Goal: Task Accomplishment & Management: Manage account settings

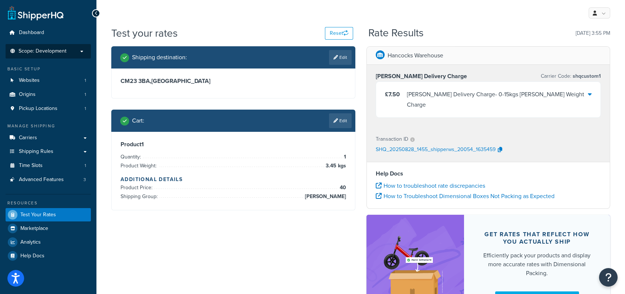
click at [77, 50] on p "Scope: Development" at bounding box center [48, 51] width 79 height 6
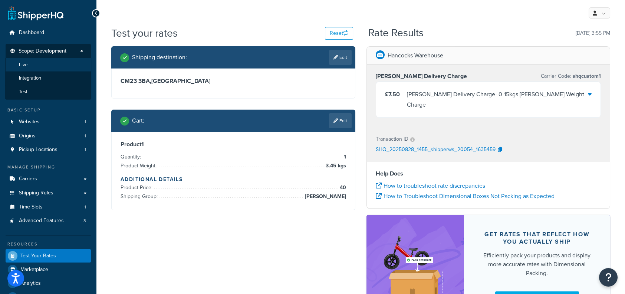
click at [70, 66] on li "Live" at bounding box center [48, 65] width 86 height 14
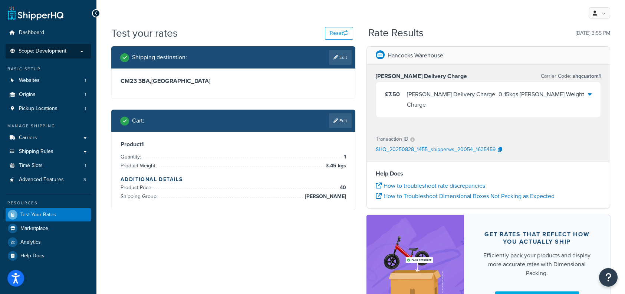
click at [82, 50] on p "Scope: Development" at bounding box center [48, 51] width 79 height 6
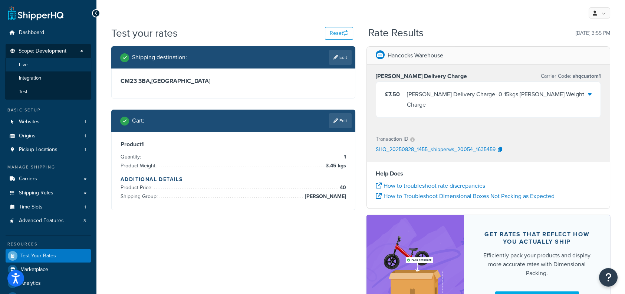
click at [68, 65] on li "Live" at bounding box center [48, 65] width 86 height 14
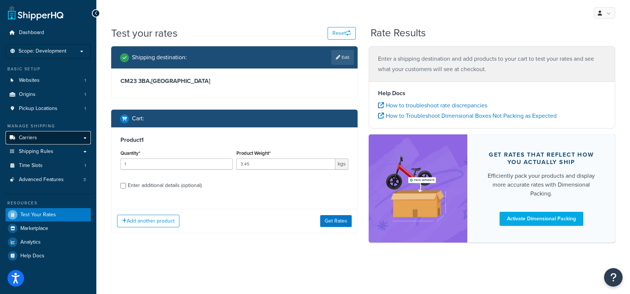
click at [79, 138] on link "Carriers" at bounding box center [48, 138] width 85 height 14
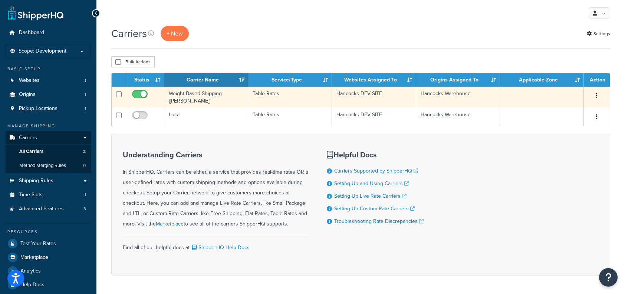
click at [513, 93] on td at bounding box center [542, 97] width 84 height 21
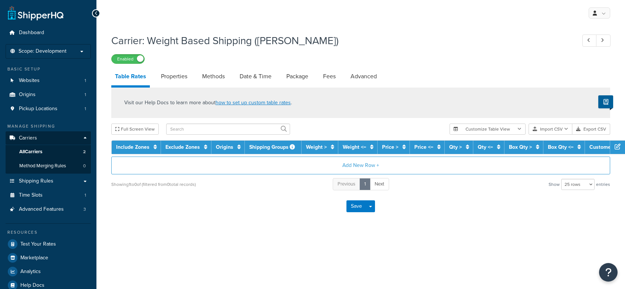
select select "25"
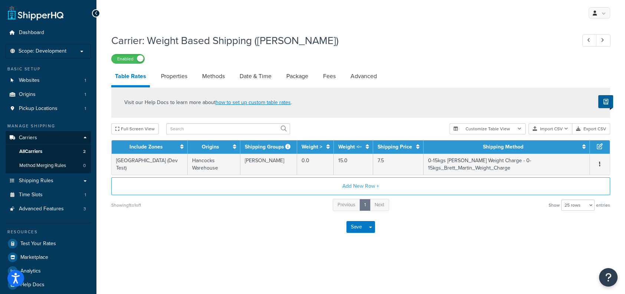
scroll to position [6, 0]
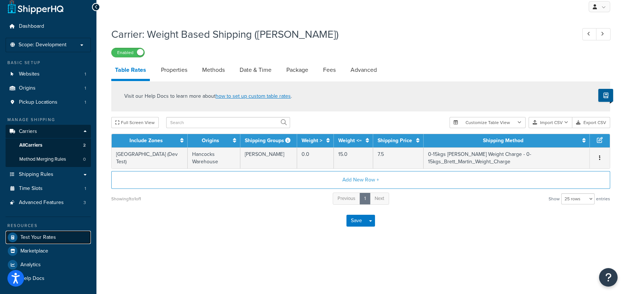
click at [52, 239] on span "Test Your Rates" at bounding box center [38, 238] width 36 height 6
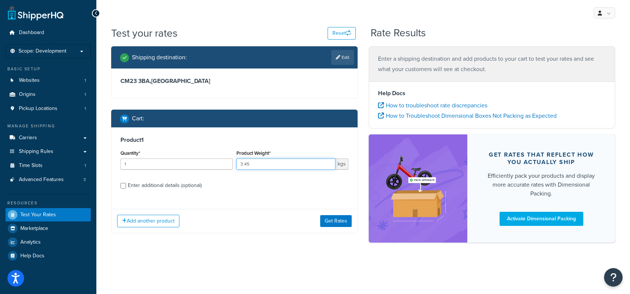
click at [259, 164] on input "3.45" at bounding box center [285, 164] width 99 height 11
drag, startPoint x: 259, startPoint y: 164, endPoint x: 229, endPoint y: 169, distance: 30.4
click at [229, 169] on div "Quantity* 1 Product Weight* 3.45 kgs" at bounding box center [235, 161] width 232 height 27
type input "5"
click at [175, 163] on input "1" at bounding box center [176, 164] width 112 height 11
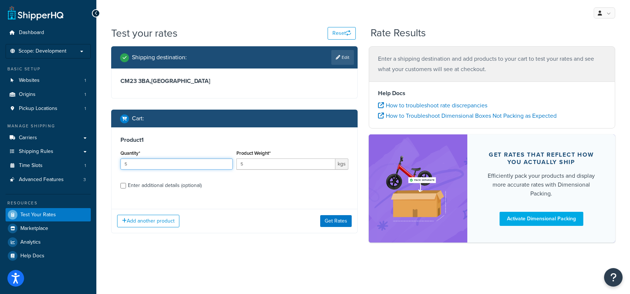
type input "5"
click at [212, 187] on label "Enter additional details (optional)" at bounding box center [238, 185] width 221 height 12
click at [126, 187] on input "Enter additional details (optional)" at bounding box center [123, 186] width 6 height 6
checkbox input "true"
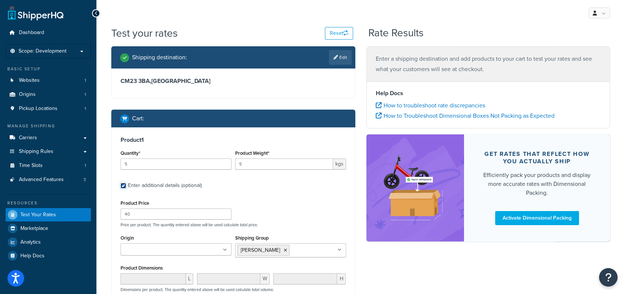
scroll to position [37, 0]
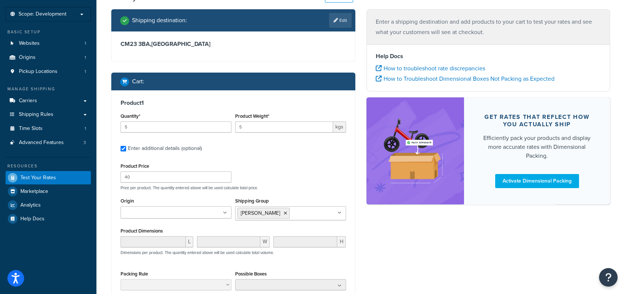
click at [159, 183] on div "Product Price 40 Price per product. The quantity entered above will be used cal…" at bounding box center [233, 175] width 229 height 29
click at [159, 177] on input "40" at bounding box center [175, 177] width 111 height 11
type input "43.10"
click at [279, 174] on div "Product Price 43.10 Price per product. The quantity entered above will be used …" at bounding box center [233, 175] width 229 height 29
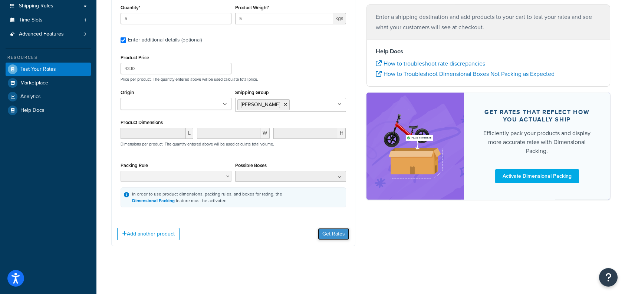
click at [329, 237] on button "Get Rates" at bounding box center [334, 234] width 32 height 12
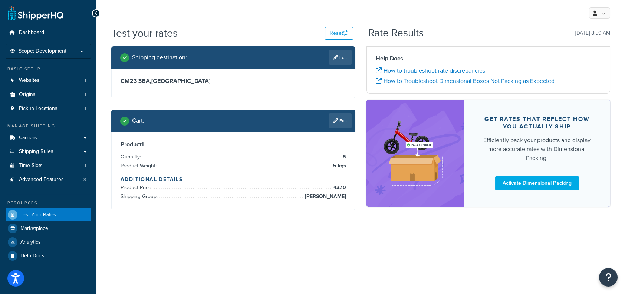
scroll to position [0, 0]
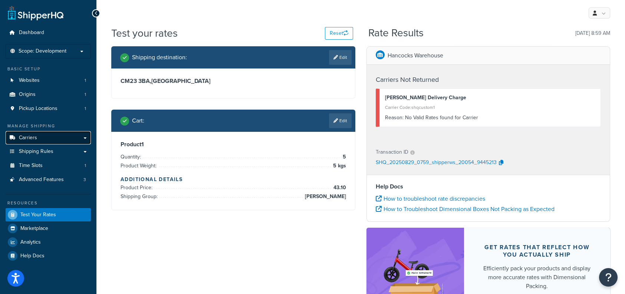
click at [82, 138] on link "Carriers" at bounding box center [48, 138] width 85 height 14
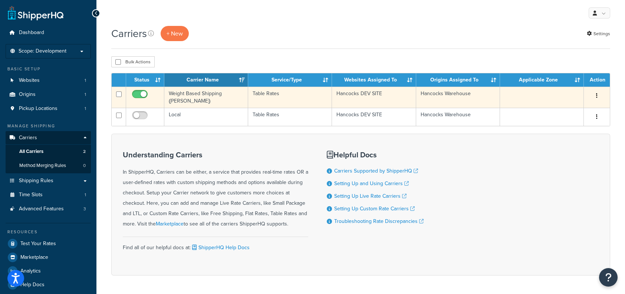
click at [527, 90] on td at bounding box center [542, 97] width 84 height 21
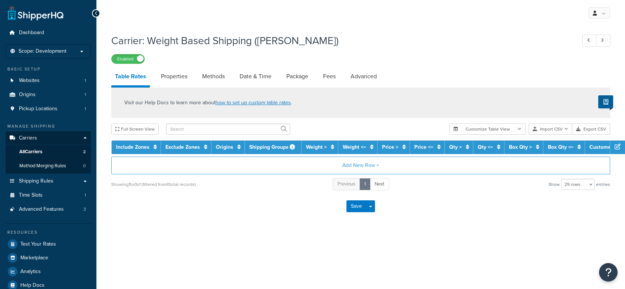
select select "25"
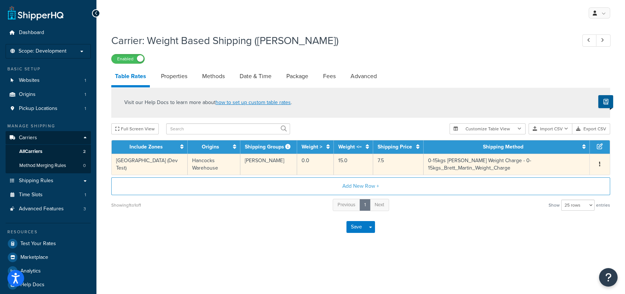
click at [600, 165] on icon "button" at bounding box center [599, 164] width 1 height 5
click at [562, 151] on div "Edit" at bounding box center [562, 149] width 53 height 15
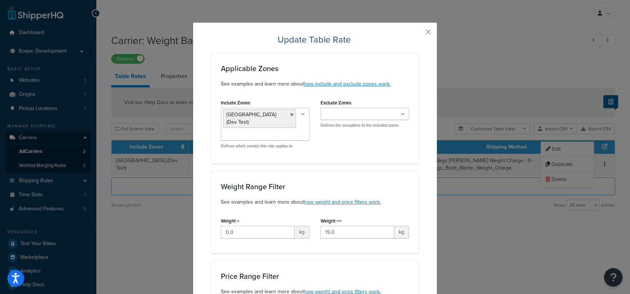
scroll to position [74, 0]
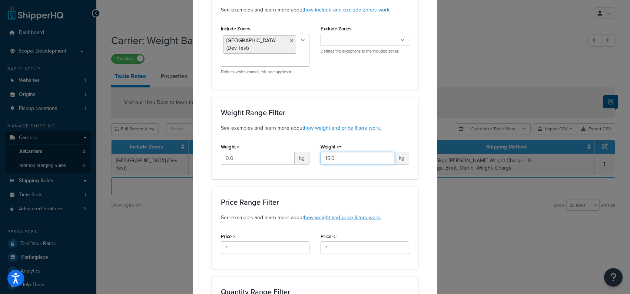
drag, startPoint x: 333, startPoint y: 150, endPoint x: 309, endPoint y: 152, distance: 24.1
click at [309, 152] on div "Weight > 0.0 kg Weight <= 15.0 kg" at bounding box center [314, 156] width 199 height 29
type input "3"
type input "15"
click at [403, 198] on h3 "Price Range Filter" at bounding box center [315, 202] width 188 height 8
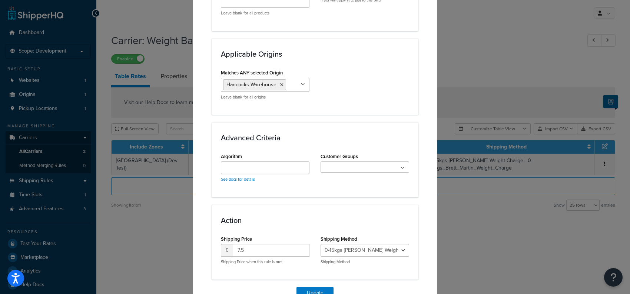
scroll to position [513, 0]
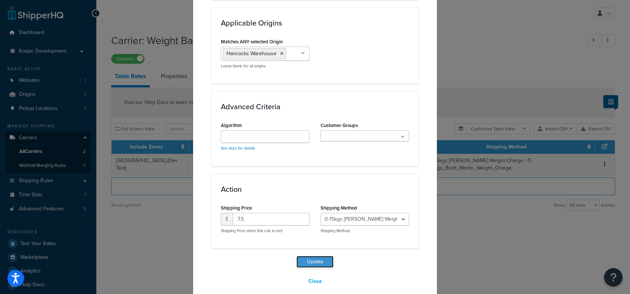
click at [322, 256] on button "Update" at bounding box center [315, 262] width 37 height 12
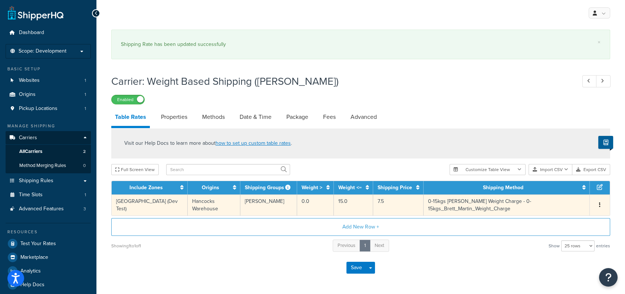
click at [595, 204] on span "Edit Duplicate Delete" at bounding box center [599, 205] width 11 height 8
click at [600, 205] on button "button" at bounding box center [599, 205] width 6 height 8
click at [577, 204] on div "Duplicate" at bounding box center [562, 205] width 53 height 15
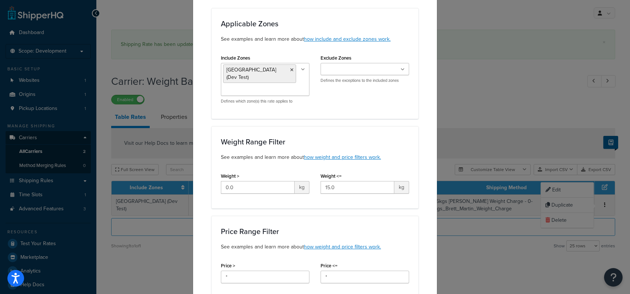
scroll to position [111, 0]
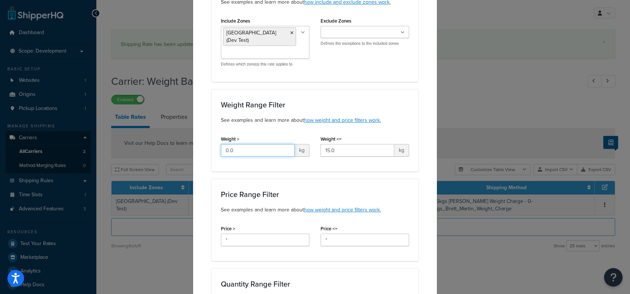
drag, startPoint x: 236, startPoint y: 143, endPoint x: 211, endPoint y: 145, distance: 24.9
click at [212, 145] on div "Weight Range Filter See examples and learn more about how weight and price filt…" at bounding box center [315, 130] width 207 height 82
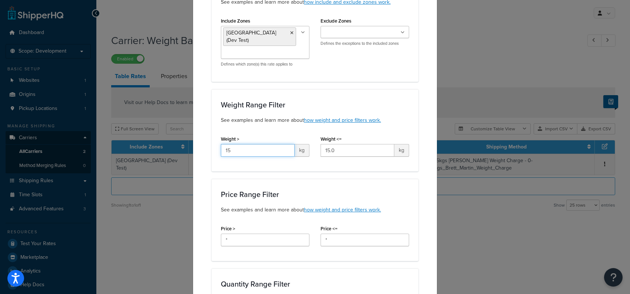
type input "15"
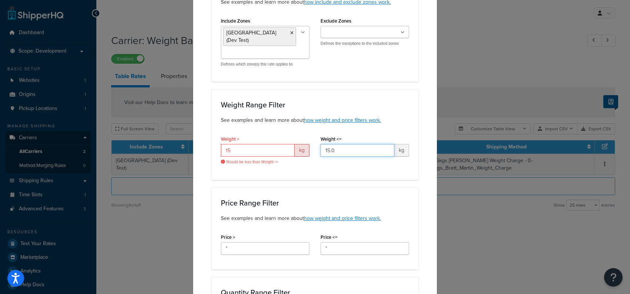
drag, startPoint x: 345, startPoint y: 143, endPoint x: 302, endPoint y: 148, distance: 44.0
click at [302, 148] on div "Weight > 15 kg Should be less than Weight <= Weight <= 15.0 kg" at bounding box center [314, 152] width 199 height 37
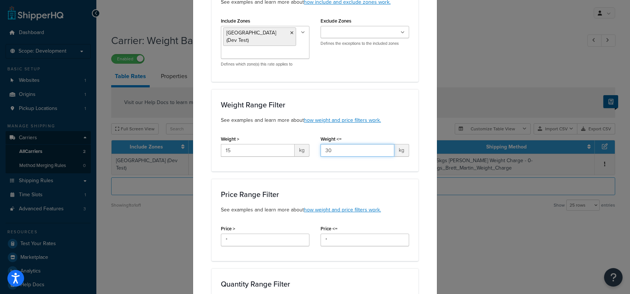
type input "30"
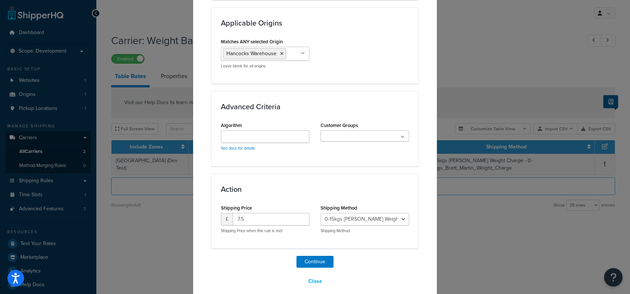
scroll to position [394, 0]
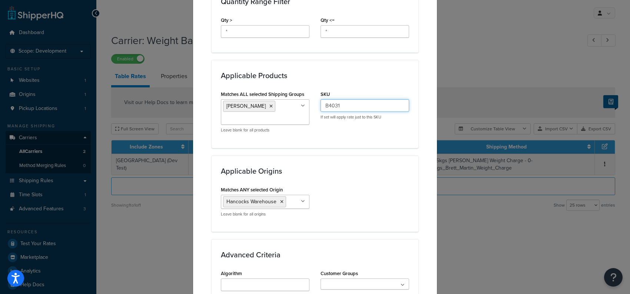
drag, startPoint x: 353, startPoint y: 97, endPoint x: 314, endPoint y: 109, distance: 41.2
click at [315, 108] on div "SKU B4031 If set will apply rate just to this SKU" at bounding box center [365, 107] width 100 height 37
click at [352, 172] on div "Applicable Origins Matches ANY selected Origin Hancocks Warehouse No results fo…" at bounding box center [315, 194] width 207 height 76
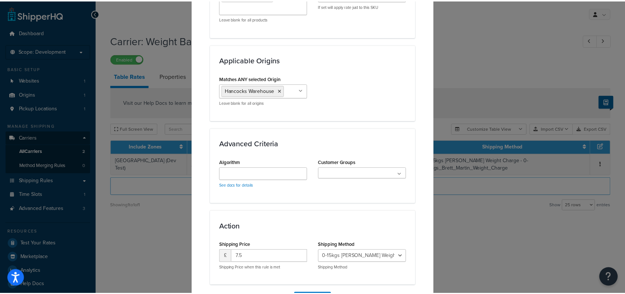
scroll to position [542, 0]
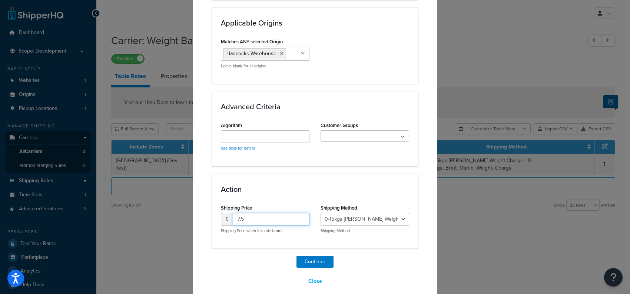
click at [268, 213] on input "7.5" at bounding box center [271, 219] width 77 height 13
type input "7"
type input "12.50"
click at [390, 185] on h3 "Action" at bounding box center [315, 189] width 188 height 8
click at [326, 256] on button "Continue" at bounding box center [315, 262] width 37 height 12
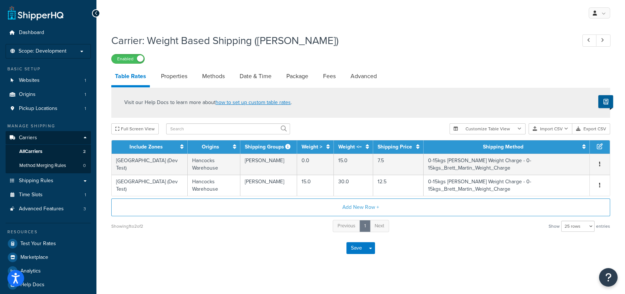
scroll to position [6, 0]
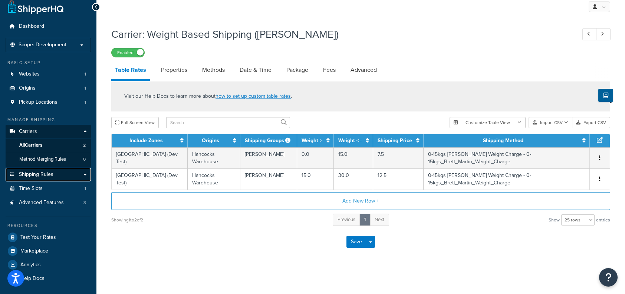
click at [84, 172] on link "Shipping Rules" at bounding box center [48, 175] width 85 height 14
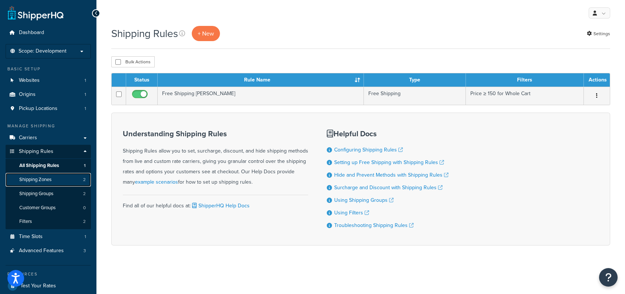
click at [60, 184] on link "Shipping Zones 2" at bounding box center [48, 180] width 85 height 14
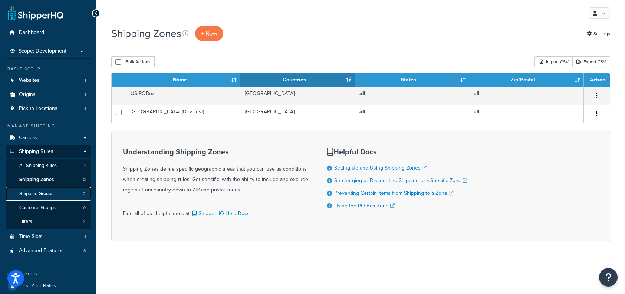
click at [53, 192] on span "Shipping Groups" at bounding box center [36, 194] width 34 height 6
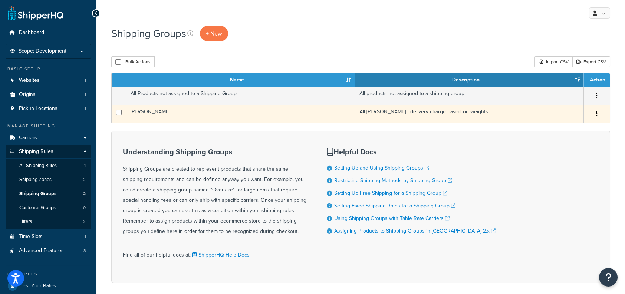
click at [560, 113] on td "All [PERSON_NAME] - delivery charge based on weights" at bounding box center [469, 114] width 229 height 18
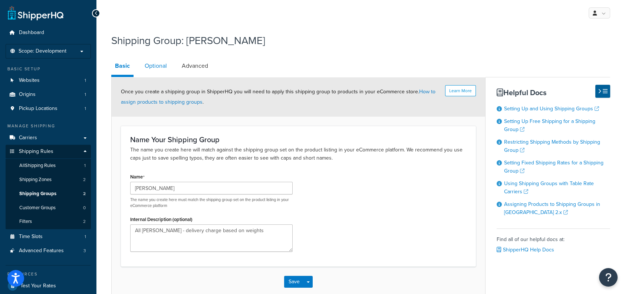
click at [160, 69] on link "Optional" at bounding box center [156, 66] width 30 height 18
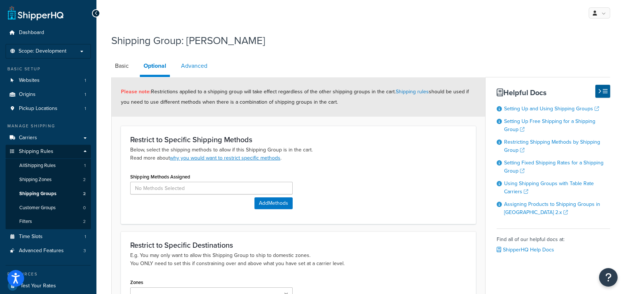
click at [193, 66] on link "Advanced" at bounding box center [194, 66] width 34 height 18
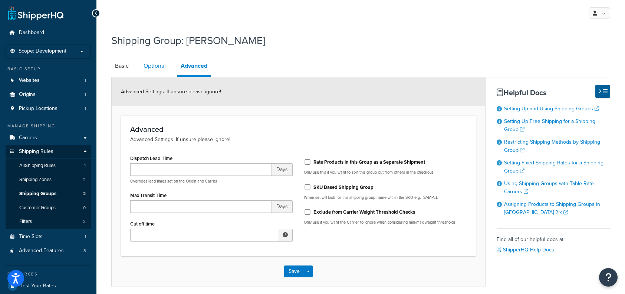
click at [154, 69] on link "Optional" at bounding box center [155, 66] width 30 height 18
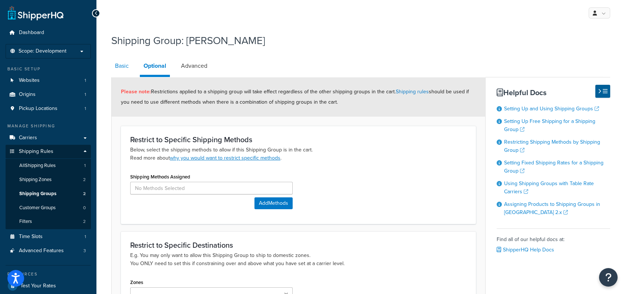
click at [119, 69] on link "Basic" at bounding box center [121, 66] width 21 height 18
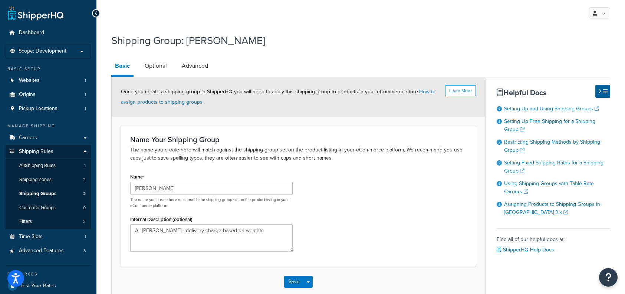
scroll to position [48, 0]
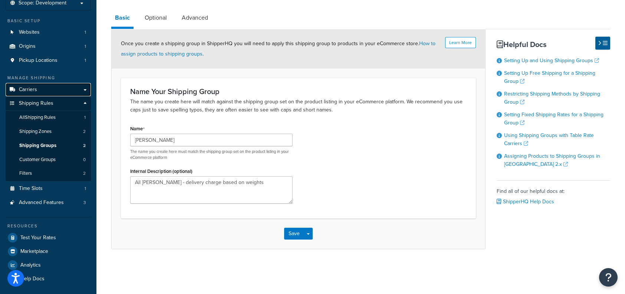
click at [52, 89] on link "Carriers" at bounding box center [48, 90] width 85 height 14
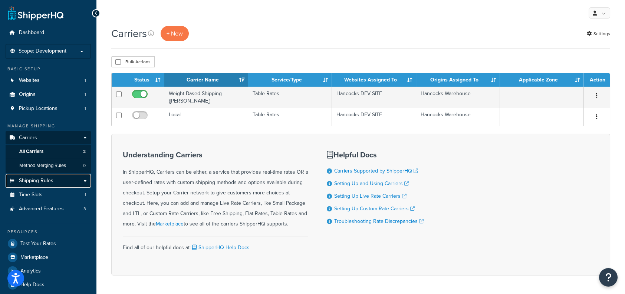
click at [60, 178] on link "Shipping Rules" at bounding box center [48, 181] width 85 height 14
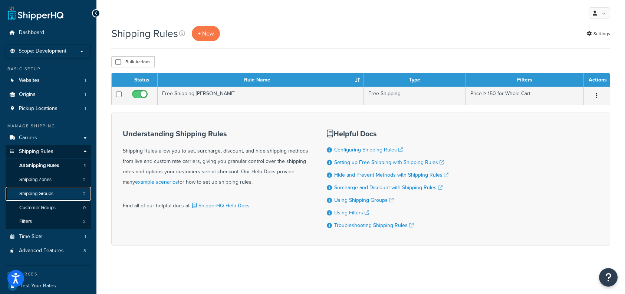
click at [58, 192] on link "Shipping Groups 2" at bounding box center [48, 194] width 85 height 14
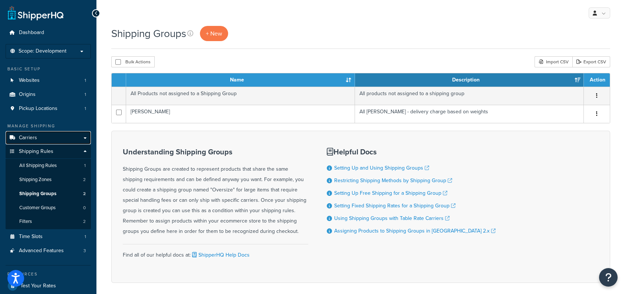
click at [49, 138] on link "Carriers" at bounding box center [48, 138] width 85 height 14
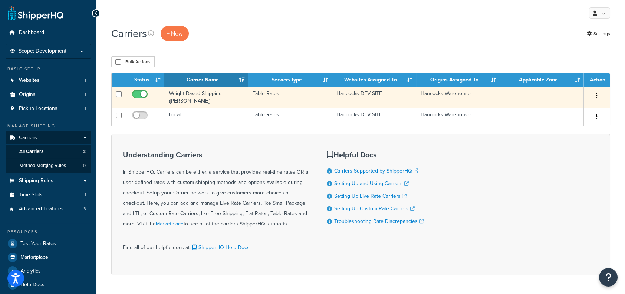
click at [566, 97] on td at bounding box center [542, 97] width 84 height 21
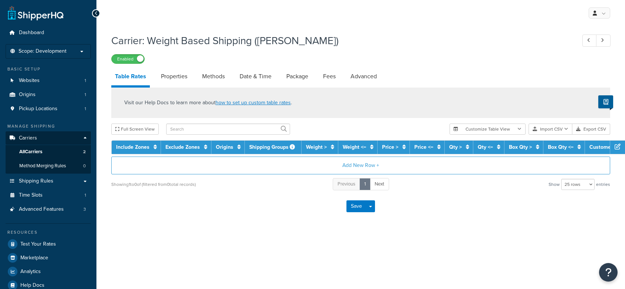
select select "25"
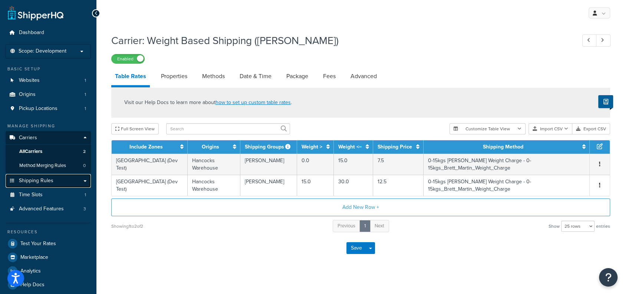
click at [83, 182] on link "Shipping Rules" at bounding box center [48, 181] width 85 height 14
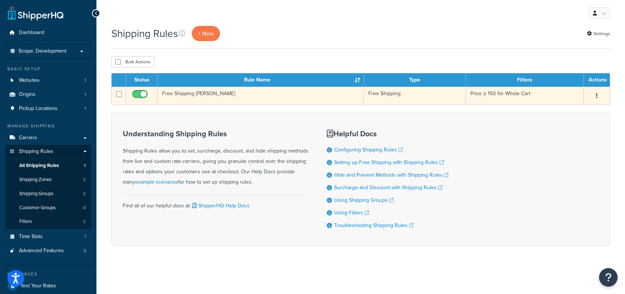
click at [596, 94] on icon "button" at bounding box center [596, 95] width 1 height 5
click at [570, 110] on link "Edit" at bounding box center [572, 109] width 59 height 15
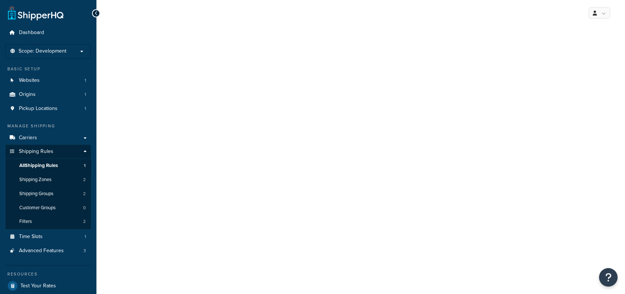
select select "SHIPPING_GROUP"
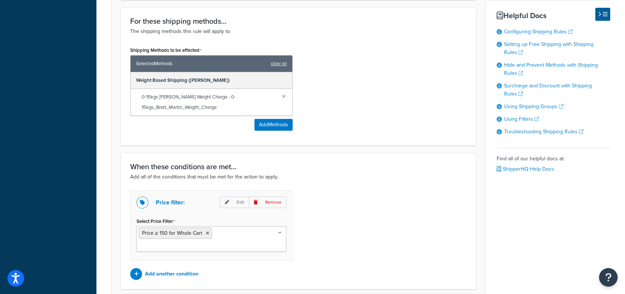
scroll to position [371, 0]
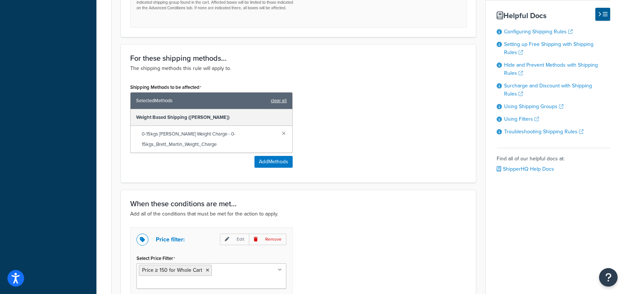
click at [275, 100] on link "clear all" at bounding box center [279, 101] width 16 height 10
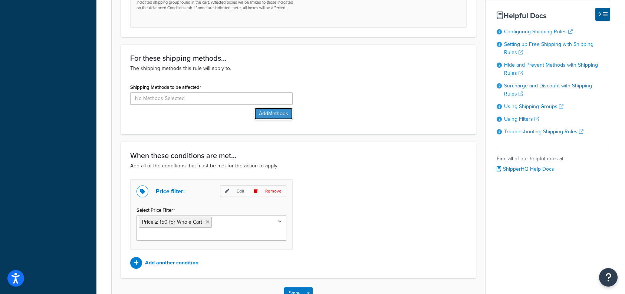
click at [267, 111] on button "Add Methods" at bounding box center [273, 114] width 38 height 12
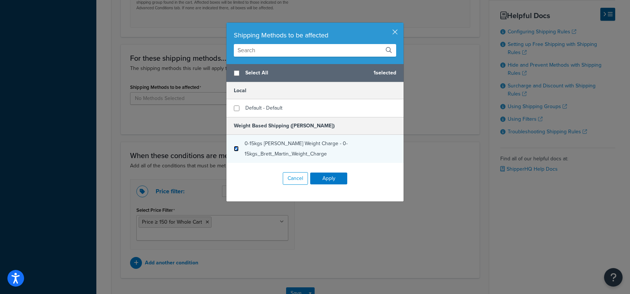
drag, startPoint x: 234, startPoint y: 147, endPoint x: 245, endPoint y: 148, distance: 10.8
click at [234, 147] on input "checkbox" at bounding box center [236, 149] width 5 height 6
checkbox input "true"
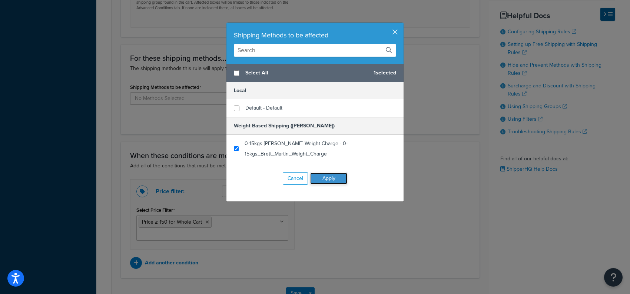
click at [327, 178] on button "Apply" at bounding box center [328, 179] width 37 height 12
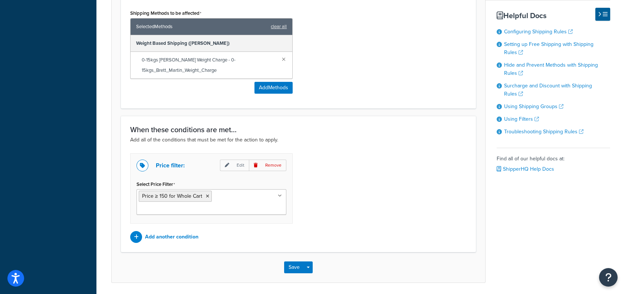
scroll to position [458, 0]
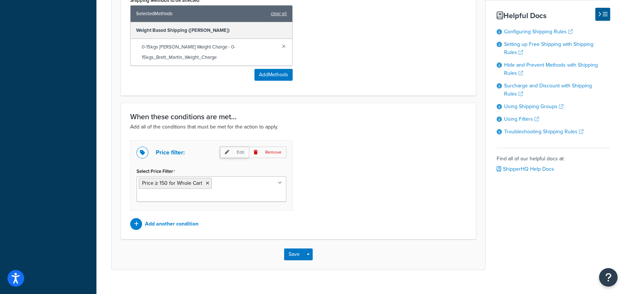
click at [240, 149] on p "Edit" at bounding box center [234, 152] width 29 height 11
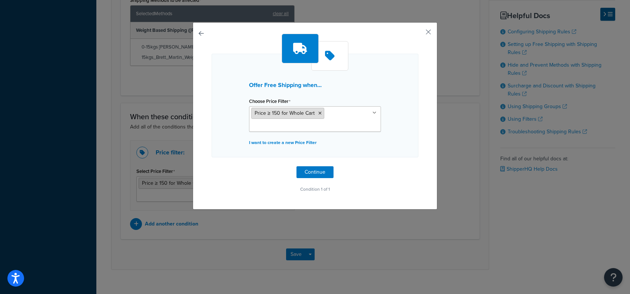
click at [318, 113] on icon at bounding box center [319, 113] width 3 height 4
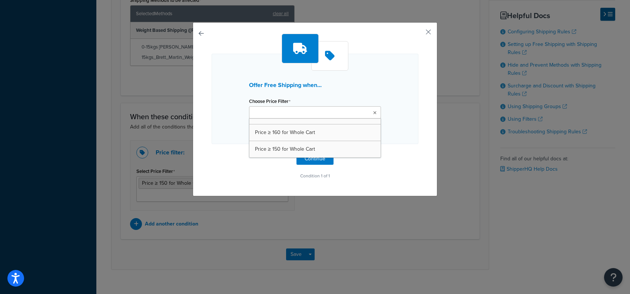
click at [401, 138] on div "Offer Free Shipping when... Choose Price Filter Price ≥ 160 for Whole Cart Pric…" at bounding box center [315, 99] width 207 height 90
click at [297, 129] on p "I want to create a new Price Filter" at bounding box center [315, 129] width 132 height 10
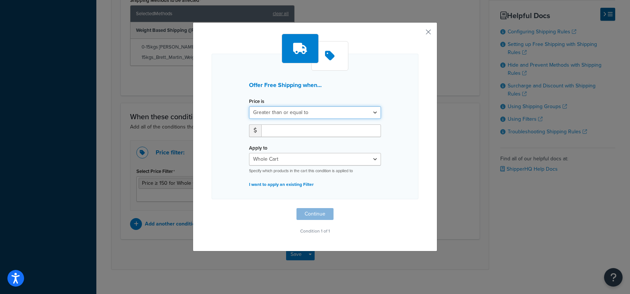
click at [358, 114] on select "Greater than or equal to Between or equal to Less than or equal to" at bounding box center [315, 112] width 132 height 13
click at [249, 106] on select "Greater than or equal to Between or equal to Less than or equal to" at bounding box center [315, 112] width 132 height 13
click at [300, 132] on input "number" at bounding box center [321, 131] width 120 height 13
type input "150"
click at [361, 217] on div "Offer Free Shipping when... Price is Greater than or equal to Between or equal …" at bounding box center [315, 135] width 207 height 203
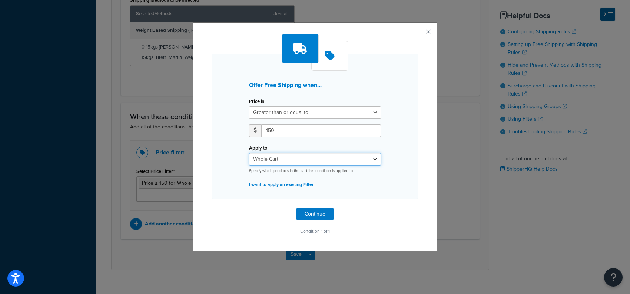
click at [349, 160] on select "Whole Cart Everything in Shipping Group Everything at Origin Each Item within S…" at bounding box center [315, 159] width 132 height 13
select select "SHIPPING_GROUP"
click at [249, 153] on select "Whole Cart Everything in Shipping Group Everything at Origin Each Item within S…" at bounding box center [315, 159] width 132 height 13
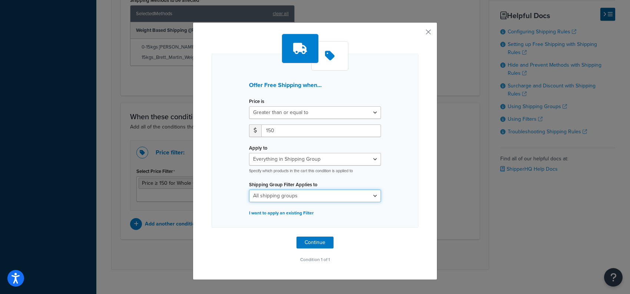
click at [347, 195] on select "All shipping groups Brett Martin All Products not assigned to a Shipping Group" at bounding box center [315, 196] width 132 height 13
select select "300455"
click at [249, 190] on select "All shipping groups Brett Martin All Products not assigned to a Shipping Group" at bounding box center [315, 196] width 132 height 13
click at [317, 160] on select "Whole Cart Everything in Shipping Group Everything at Origin Each Item within S…" at bounding box center [315, 159] width 132 height 13
click at [420, 255] on div "Offer Free Shipping when... Price is Greater than or equal to Between or equal …" at bounding box center [315, 151] width 245 height 258
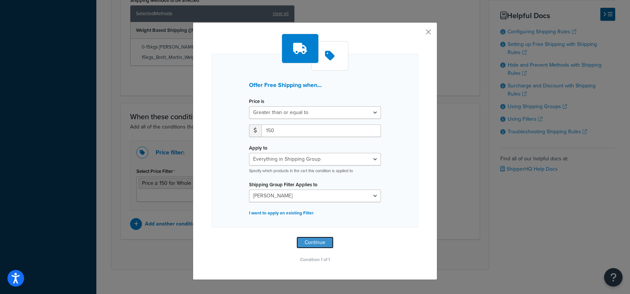
drag, startPoint x: 314, startPoint y: 246, endPoint x: 327, endPoint y: 248, distance: 13.5
click at [314, 246] on button "Continue" at bounding box center [315, 243] width 37 height 12
click at [332, 196] on select "All shipping groups Brett Martin All Products not assigned to a Shipping Group" at bounding box center [315, 196] width 132 height 13
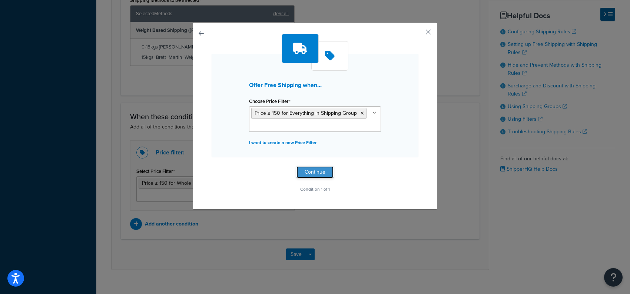
click at [325, 168] on button "Continue" at bounding box center [315, 172] width 37 height 12
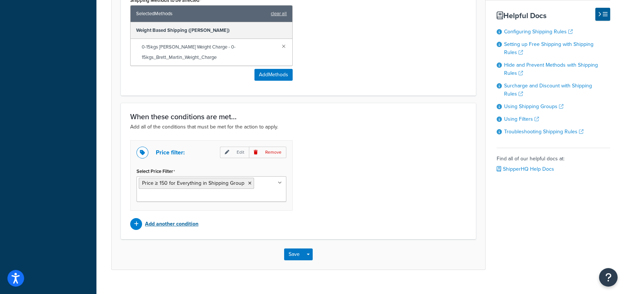
click at [172, 223] on p "Add another condition" at bounding box center [171, 224] width 53 height 10
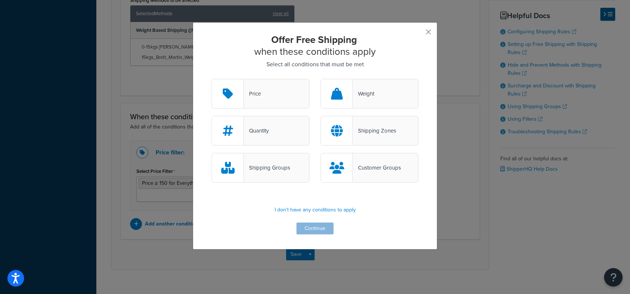
click at [265, 92] on div "Price" at bounding box center [261, 94] width 98 height 30
click at [0, 0] on input "Price" at bounding box center [0, 0] width 0 height 0
click at [317, 228] on button "Continue" at bounding box center [315, 229] width 37 height 12
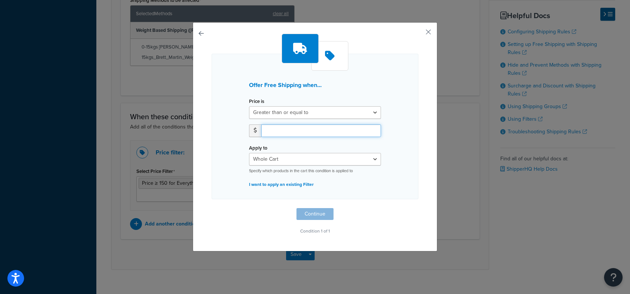
click at [322, 126] on input "number" at bounding box center [321, 131] width 120 height 13
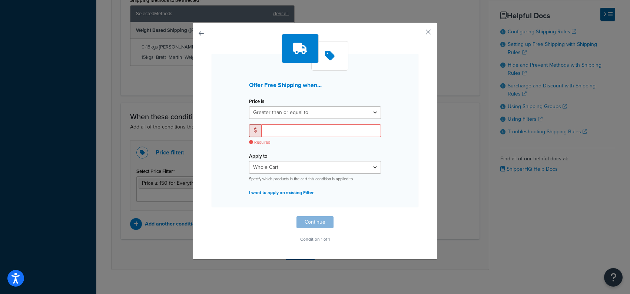
click at [376, 241] on div "Offer Free Shipping when... Price is Greater than or equal to Between or equal …" at bounding box center [315, 141] width 245 height 238
click at [418, 34] on button "button" at bounding box center [418, 35] width 2 height 2
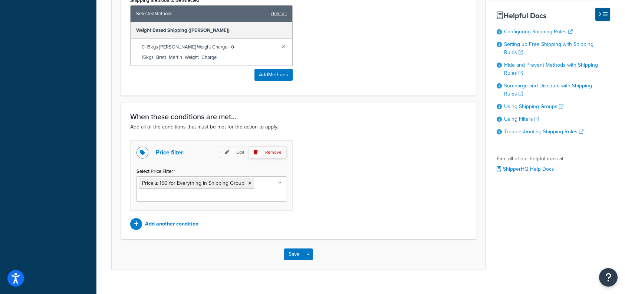
click at [266, 153] on p "Remove" at bounding box center [267, 152] width 37 height 11
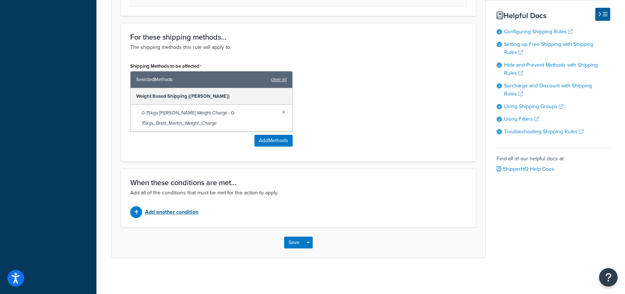
click at [186, 212] on p "Add another condition" at bounding box center [171, 212] width 53 height 10
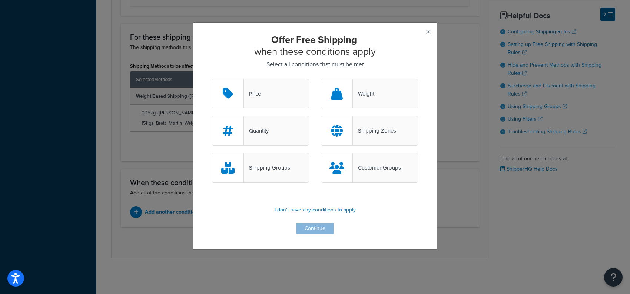
click at [274, 90] on div "Price" at bounding box center [261, 94] width 98 height 30
click at [0, 0] on input "Price" at bounding box center [0, 0] width 0 height 0
click at [316, 229] on button "Continue" at bounding box center [315, 229] width 37 height 12
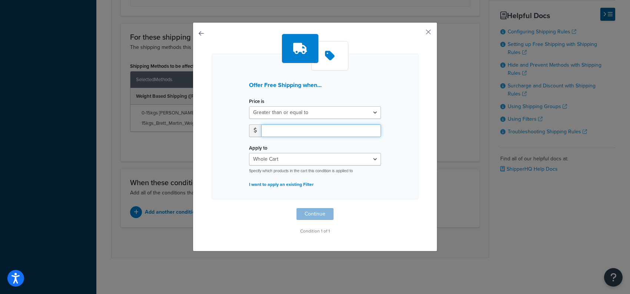
click at [288, 136] on input "number" at bounding box center [321, 131] width 120 height 13
type input "150"
click at [399, 206] on div "Offer Free Shipping when... Price is Greater than or equal to Between or equal …" at bounding box center [315, 135] width 207 height 203
click at [318, 212] on button "Continue" at bounding box center [315, 214] width 37 height 12
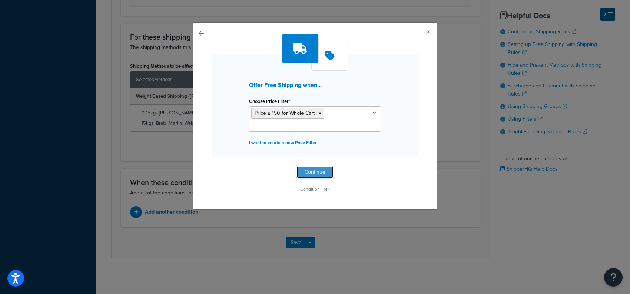
click at [322, 173] on button "Continue" at bounding box center [315, 172] width 37 height 12
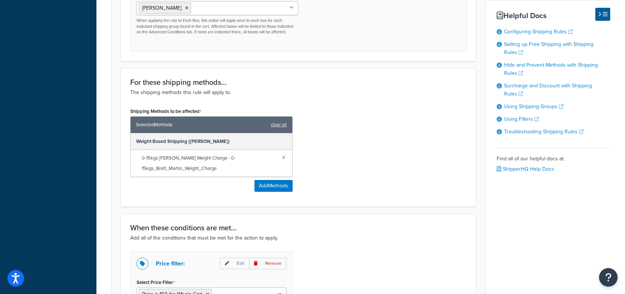
scroll to position [458, 0]
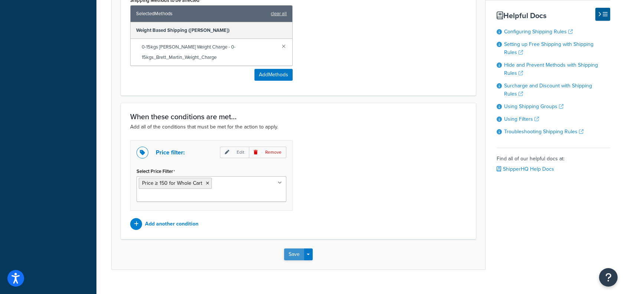
click at [292, 249] on button "Save" at bounding box center [294, 255] width 20 height 12
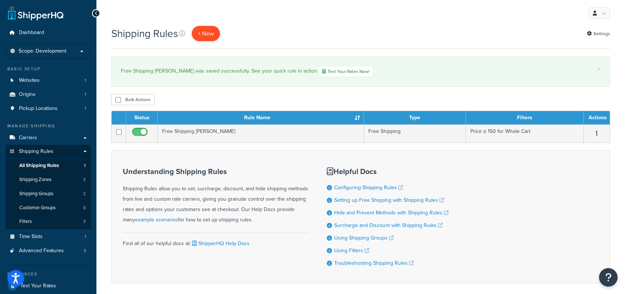
click at [202, 30] on p "+ New" at bounding box center [206, 33] width 28 height 15
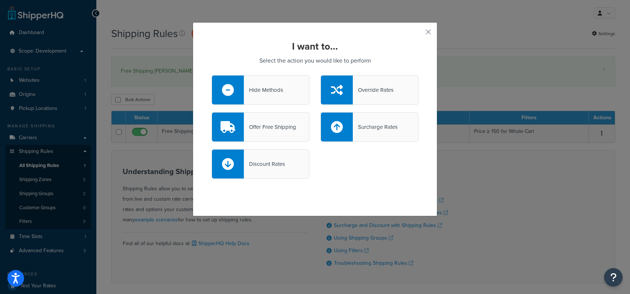
click at [420, 35] on div "I want to... Select the action you would like to perform Hide Methods Override …" at bounding box center [315, 119] width 245 height 194
click at [418, 34] on button "button" at bounding box center [418, 35] width 2 height 2
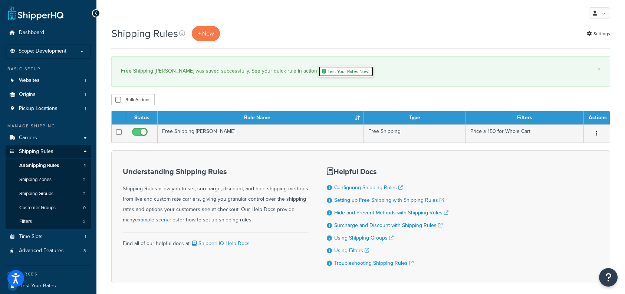
click at [318, 72] on link "Test Your Rates Now!" at bounding box center [345, 71] width 55 height 11
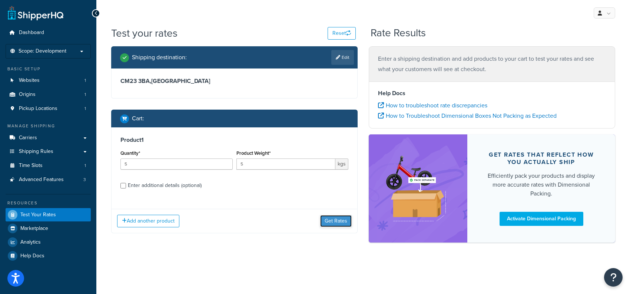
click at [330, 223] on button "Get Rates" at bounding box center [336, 221] width 32 height 12
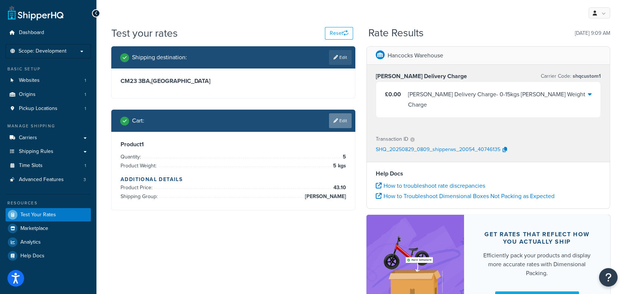
click at [337, 121] on link "Edit" at bounding box center [340, 120] width 23 height 15
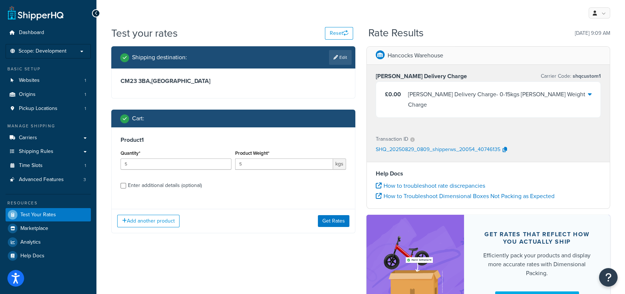
scroll to position [62, 0]
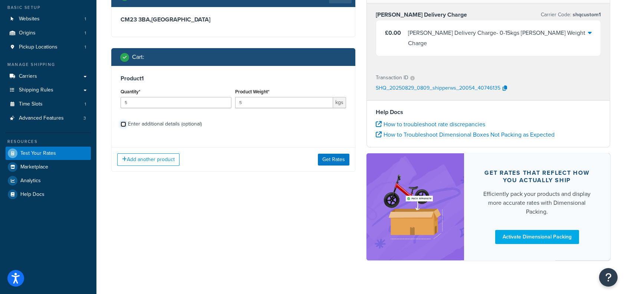
click at [121, 122] on input "Enter additional details (optional)" at bounding box center [123, 125] width 6 height 6
checkbox input "true"
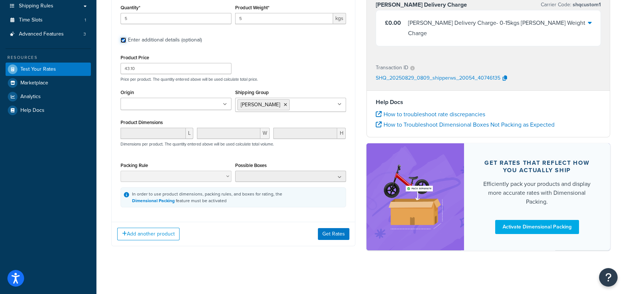
scroll to position [34, 0]
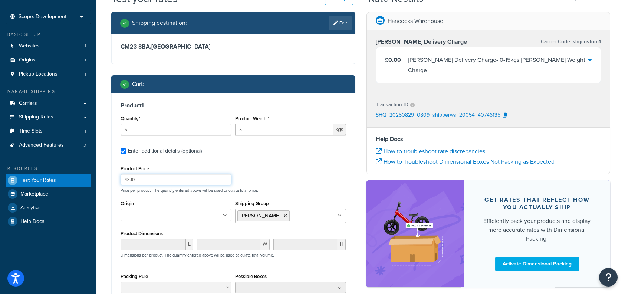
drag, startPoint x: 145, startPoint y: 179, endPoint x: 129, endPoint y: 175, distance: 16.4
click at [121, 175] on input "43.10" at bounding box center [175, 179] width 111 height 11
type input "1.20"
click at [309, 186] on div "Product Price 1.20 Price per product. The quantity entered above will be used c…" at bounding box center [233, 178] width 229 height 29
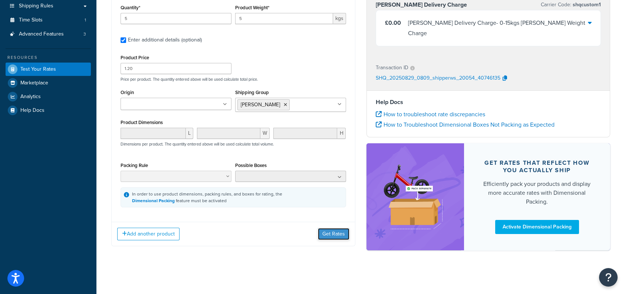
click at [325, 236] on button "Get Rates" at bounding box center [334, 234] width 32 height 12
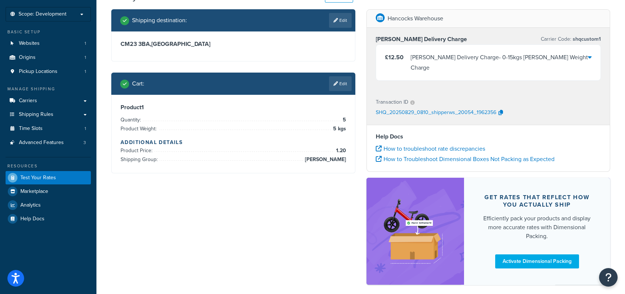
scroll to position [0, 0]
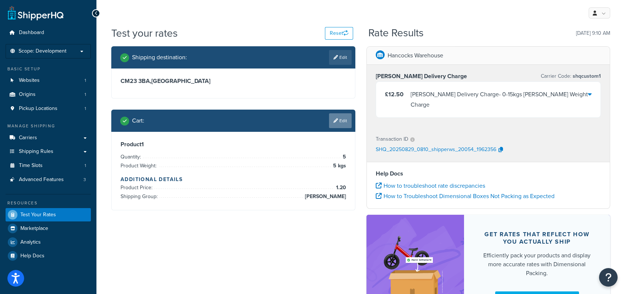
click at [336, 118] on link "Edit" at bounding box center [340, 120] width 23 height 15
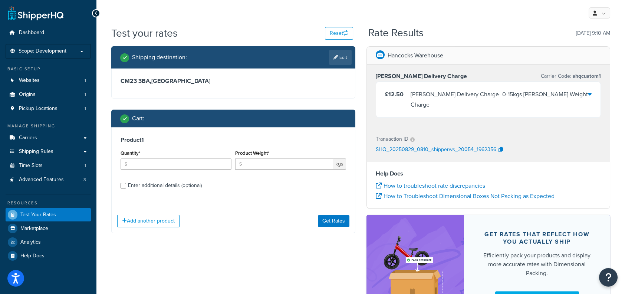
scroll to position [37, 0]
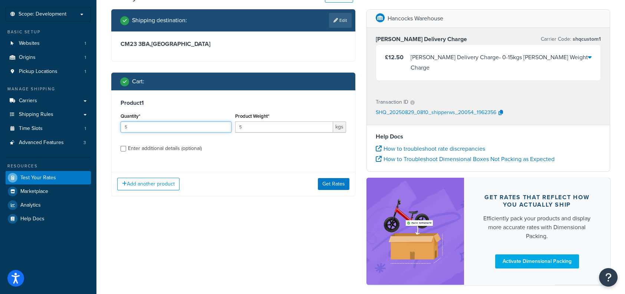
click at [147, 126] on input "5" at bounding box center [175, 127] width 111 height 11
type input "4"
click at [323, 178] on button "Get Rates" at bounding box center [334, 184] width 32 height 12
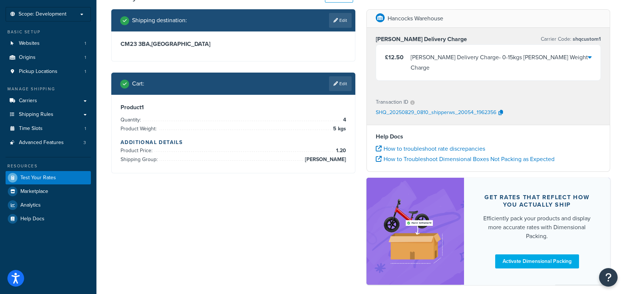
scroll to position [0, 0]
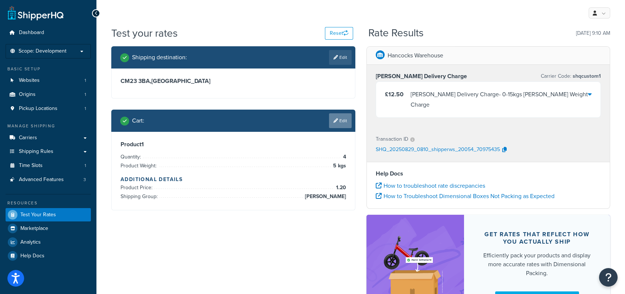
click at [342, 119] on link "Edit" at bounding box center [340, 120] width 23 height 15
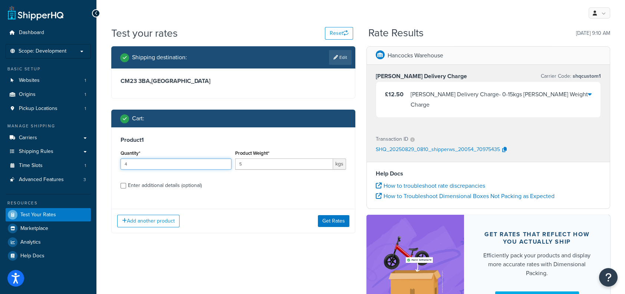
click at [156, 166] on input "4" at bounding box center [175, 164] width 111 height 11
type input "5"
click at [331, 220] on button "Get Rates" at bounding box center [334, 221] width 32 height 12
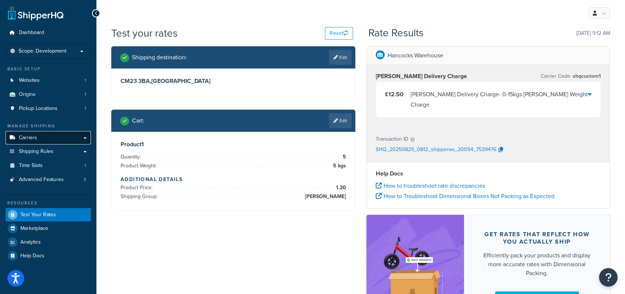
click at [80, 137] on link "Carriers" at bounding box center [48, 138] width 85 height 14
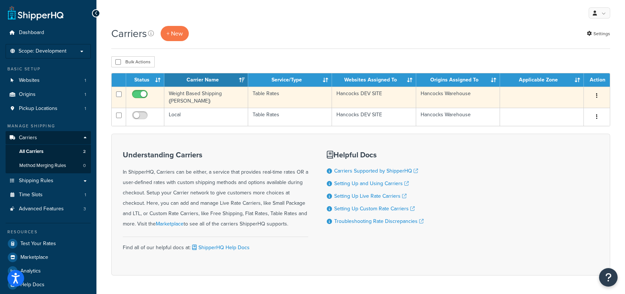
click at [575, 97] on td at bounding box center [542, 97] width 84 height 21
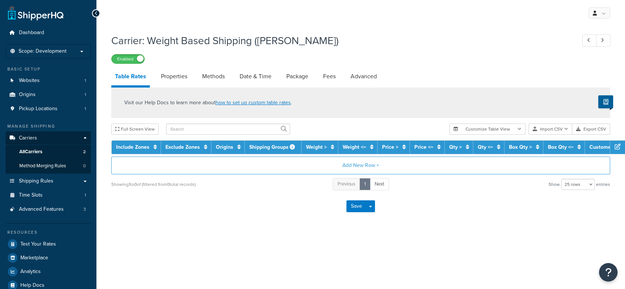
select select "25"
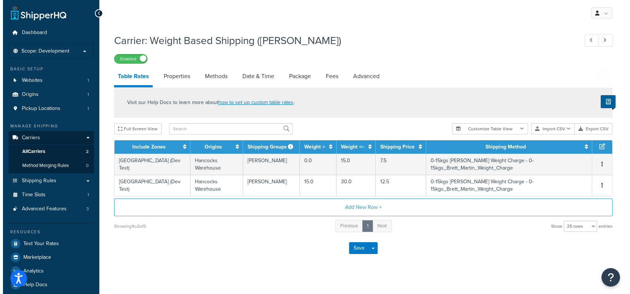
scroll to position [6, 0]
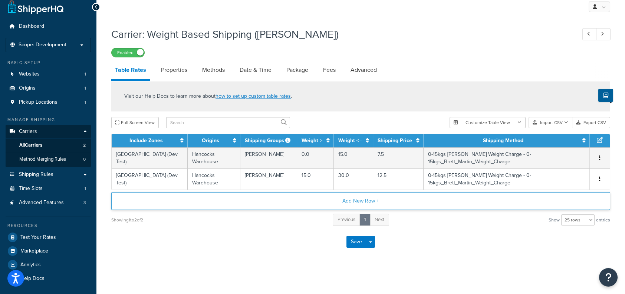
click at [353, 199] on button "Add New Row +" at bounding box center [360, 201] width 499 height 18
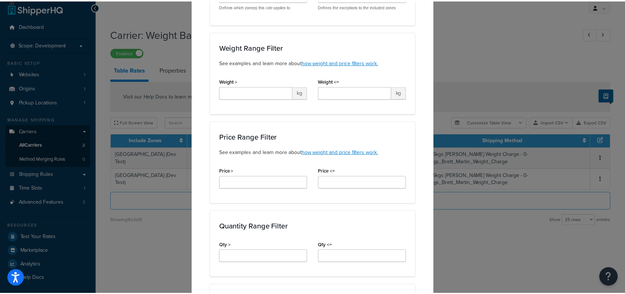
scroll to position [0, 0]
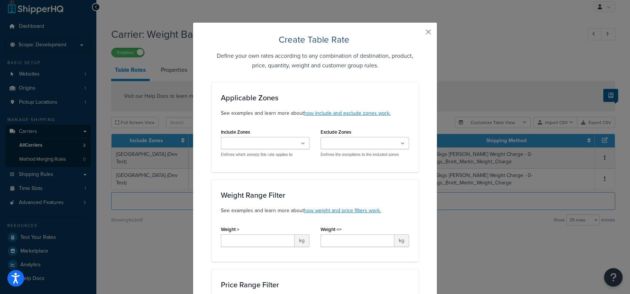
click at [418, 34] on button "button" at bounding box center [418, 35] width 2 height 2
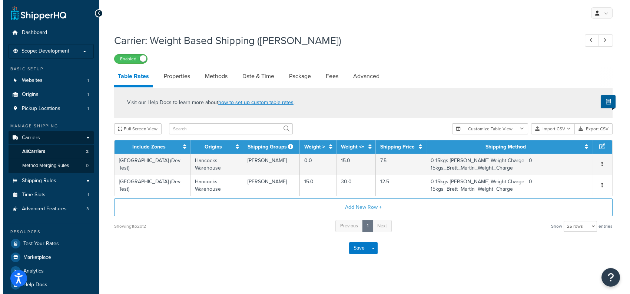
scroll to position [6, 0]
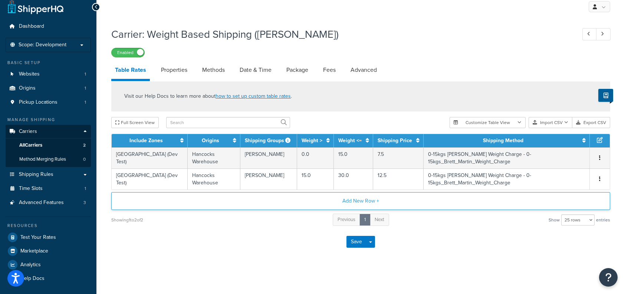
click at [356, 199] on button "Add New Row +" at bounding box center [360, 201] width 499 height 18
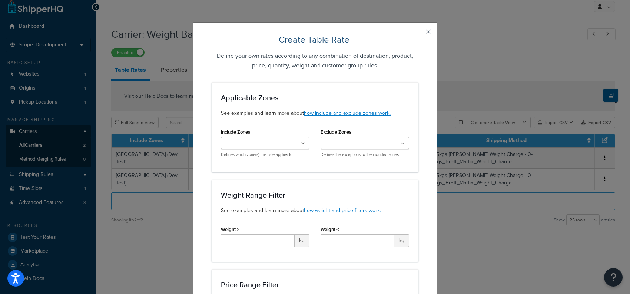
click at [418, 34] on button "button" at bounding box center [418, 35] width 2 height 2
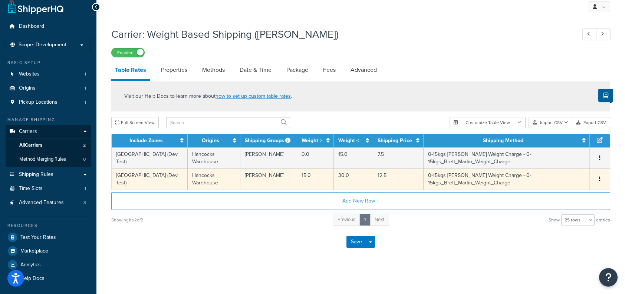
click at [599, 179] on icon "button" at bounding box center [599, 178] width 1 height 5
click at [558, 179] on div "Duplicate" at bounding box center [562, 179] width 53 height 15
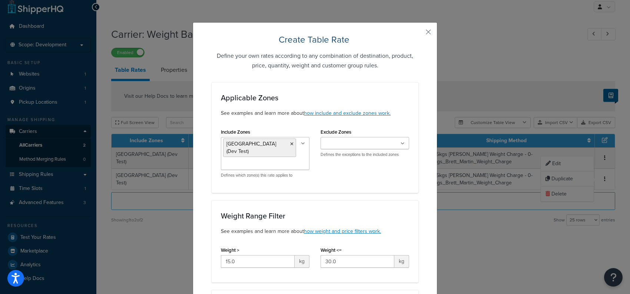
scroll to position [74, 0]
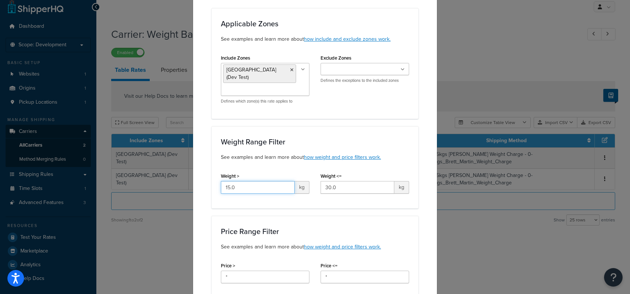
drag, startPoint x: 239, startPoint y: 182, endPoint x: 205, endPoint y: 183, distance: 34.9
type input "30"
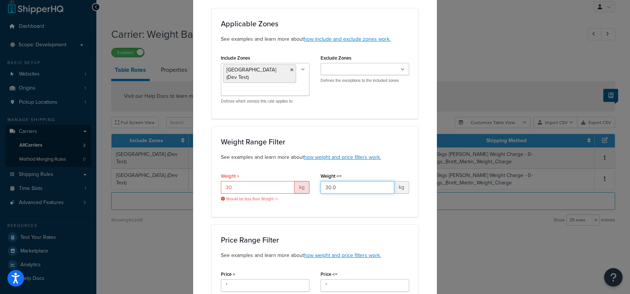
drag, startPoint x: 353, startPoint y: 180, endPoint x: 304, endPoint y: 189, distance: 50.0
click at [304, 189] on div "Weight > 30 kg Should be less than Weight <= Weight <= 30.0 kg" at bounding box center [314, 189] width 199 height 37
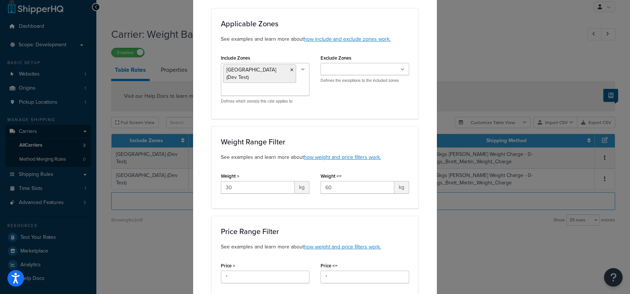
click at [388, 216] on div "Price Range Filter See examples and learn more about how weight and price filte…" at bounding box center [315, 257] width 207 height 82
click at [348, 182] on input "60" at bounding box center [358, 187] width 74 height 13
type input "6"
type input "100"
click at [395, 218] on div "Price Range Filter See examples and learn more about how weight and price filte…" at bounding box center [315, 257] width 207 height 82
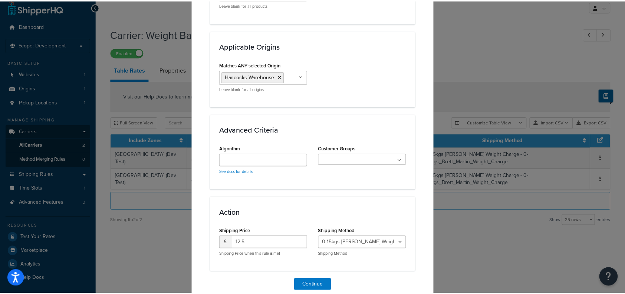
scroll to position [542, 0]
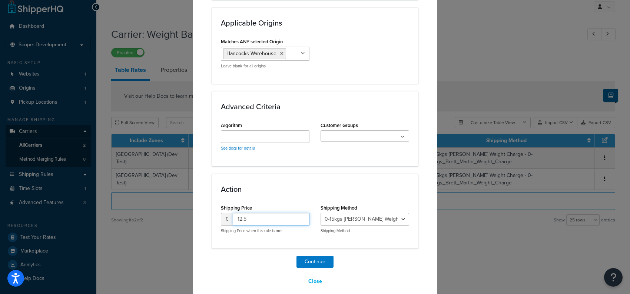
drag, startPoint x: 261, startPoint y: 209, endPoint x: 231, endPoint y: 215, distance: 29.8
click at [233, 215] on input "12.5" at bounding box center [271, 219] width 77 height 13
type input "12.50"
click at [321, 256] on button "Continue" at bounding box center [315, 262] width 37 height 12
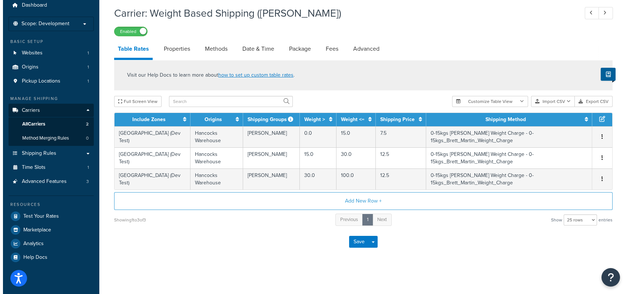
scroll to position [27, 0]
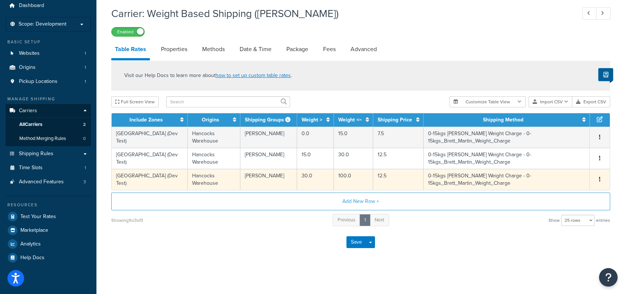
click at [598, 180] on button "button" at bounding box center [599, 180] width 6 height 8
click at [565, 166] on div "Edit" at bounding box center [562, 164] width 53 height 15
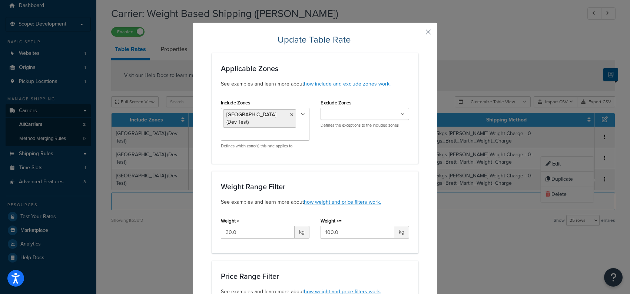
scroll to position [37, 0]
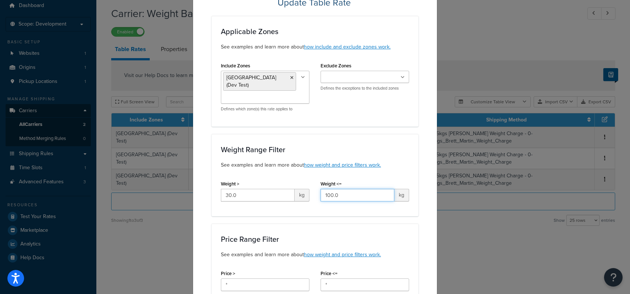
click at [327, 189] on input "100.0" at bounding box center [358, 195] width 74 height 13
type input "150.0"
click at [372, 238] on div "Price Range Filter See examples and learn more about how weight and price filte…" at bounding box center [315, 247] width 188 height 24
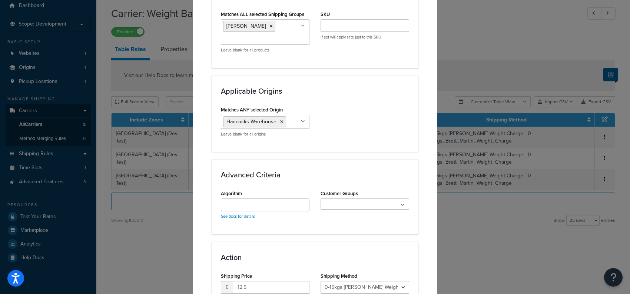
scroll to position [513, 0]
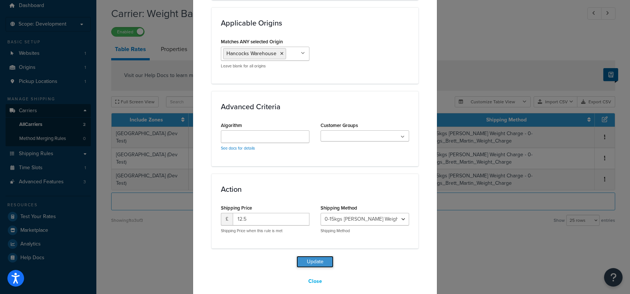
click at [322, 256] on button "Update" at bounding box center [315, 262] width 37 height 12
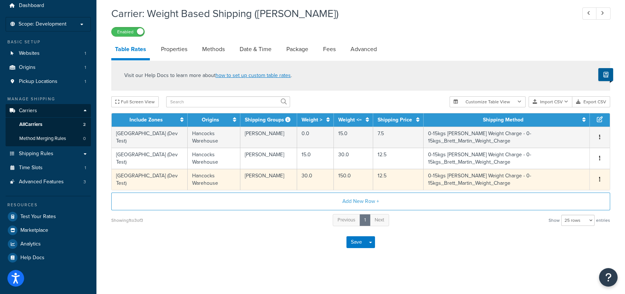
click at [599, 180] on icon "button" at bounding box center [599, 179] width 1 height 5
click at [563, 163] on div "Edit" at bounding box center [562, 164] width 53 height 15
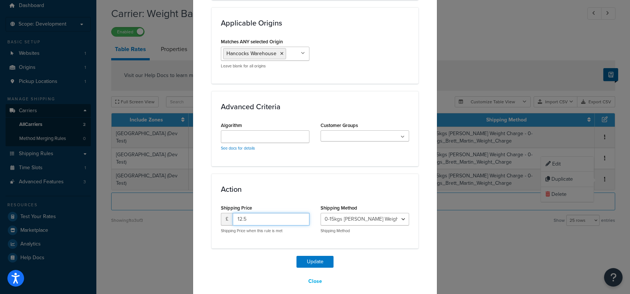
click at [246, 213] on input "12.5" at bounding box center [271, 219] width 77 height 13
type input "12.60"
click at [317, 256] on button "Update" at bounding box center [315, 262] width 37 height 12
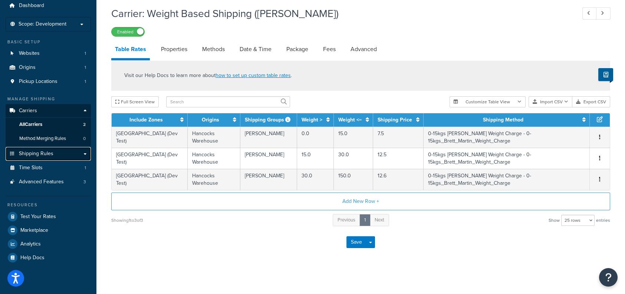
click at [86, 153] on link "Shipping Rules" at bounding box center [48, 154] width 85 height 14
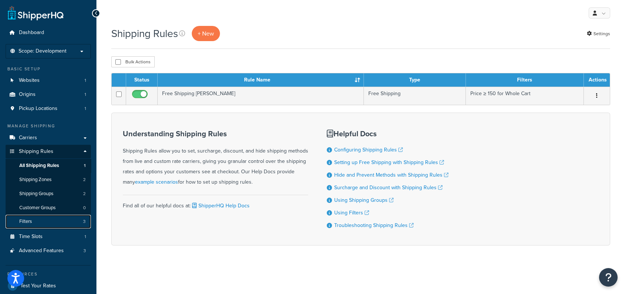
click at [44, 223] on link "Filters 3" at bounding box center [48, 222] width 85 height 14
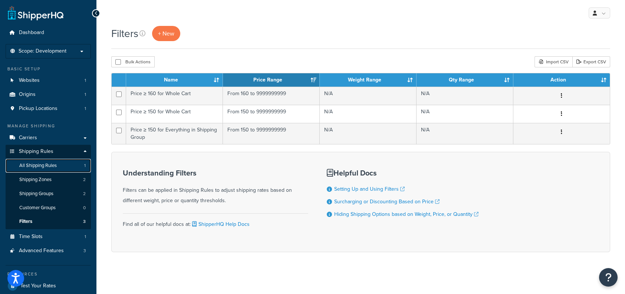
click at [63, 167] on link "All Shipping Rules 1" at bounding box center [48, 166] width 85 height 14
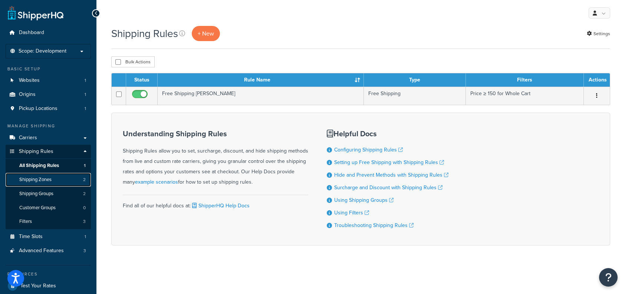
click at [40, 181] on span "Shipping Zones" at bounding box center [35, 180] width 32 height 6
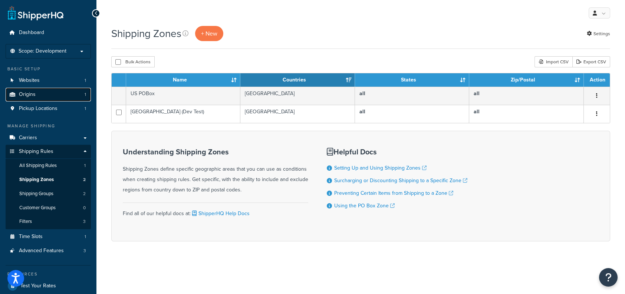
click at [31, 90] on link "Origins 1" at bounding box center [48, 95] width 85 height 14
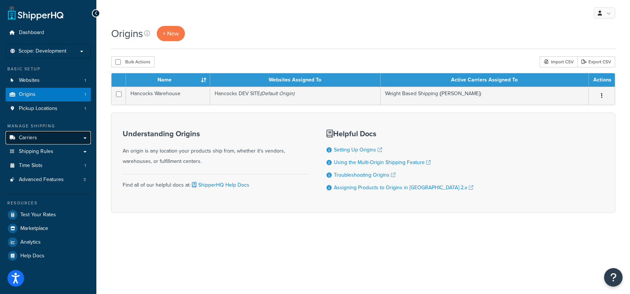
click at [45, 138] on link "Carriers" at bounding box center [48, 138] width 85 height 14
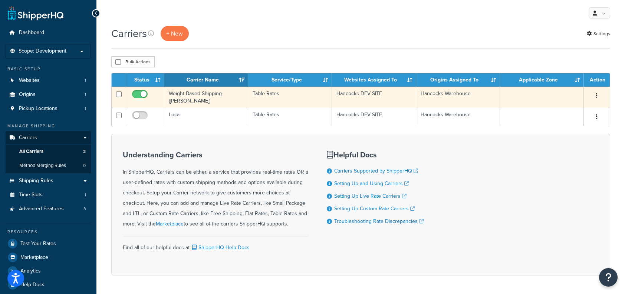
click at [573, 96] on td at bounding box center [542, 97] width 84 height 21
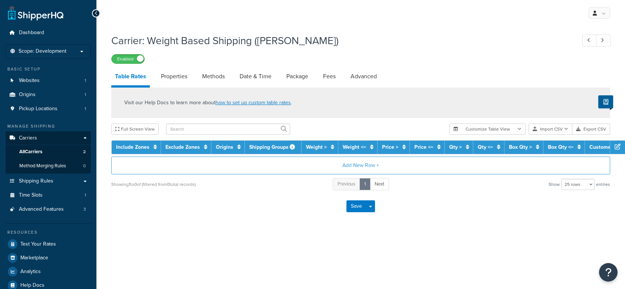
select select "25"
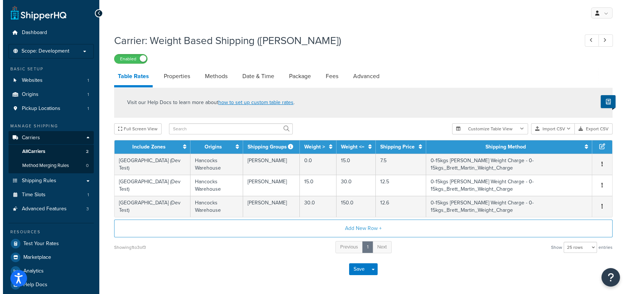
scroll to position [27, 0]
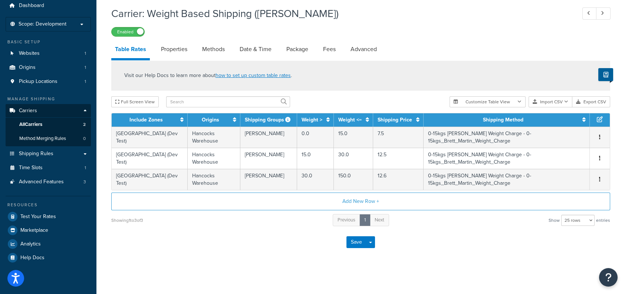
click at [600, 119] on icon at bounding box center [599, 119] width 6 height 6
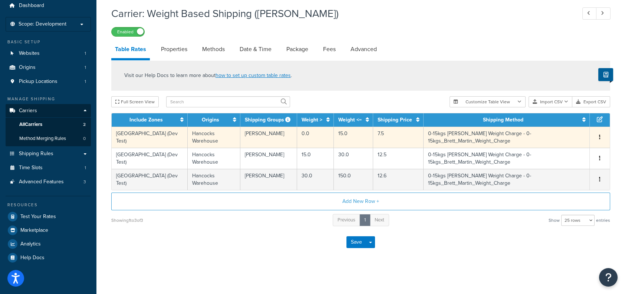
click at [487, 137] on td "0-15kgs [PERSON_NAME] Weight Charge - 0-15kgs_Brett_Martin_Weight_Charge" at bounding box center [506, 137] width 166 height 21
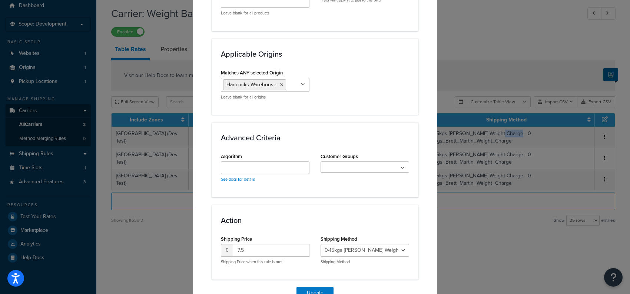
scroll to position [513, 0]
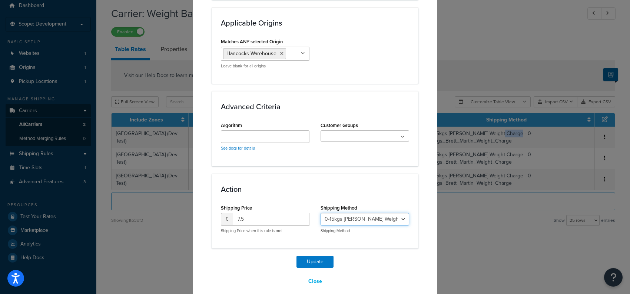
click at [400, 213] on select "0-15kgs [PERSON_NAME] Weight Charge - 0-15kgs_Brett_Martin_Weight_Charge" at bounding box center [365, 219] width 89 height 13
click at [321, 213] on select "0-15kgs [PERSON_NAME] Weight Charge - 0-15kgs_Brett_Martin_Weight_Charge" at bounding box center [365, 219] width 89 height 13
click at [504, 248] on div "Update Table Rate Applicable Zones See examples and learn more about how includ…" at bounding box center [315, 147] width 630 height 294
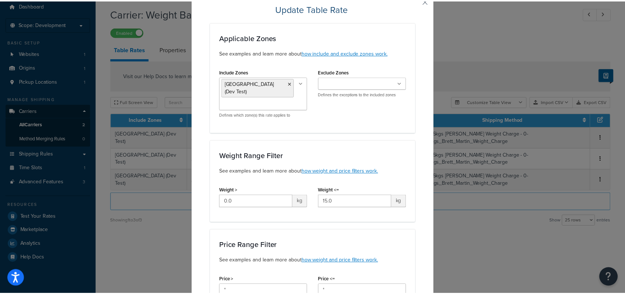
scroll to position [0, 0]
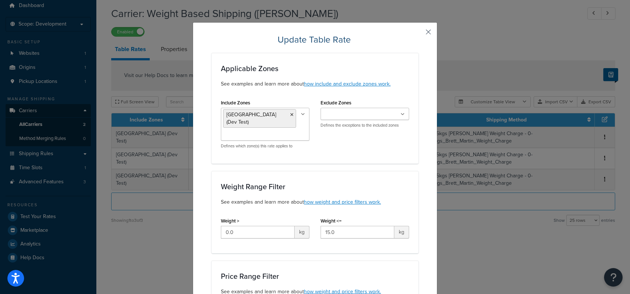
click at [418, 34] on button "button" at bounding box center [418, 35] width 2 height 2
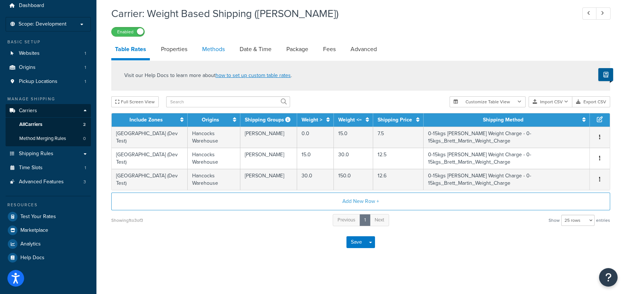
click at [216, 48] on link "Methods" at bounding box center [213, 49] width 30 height 18
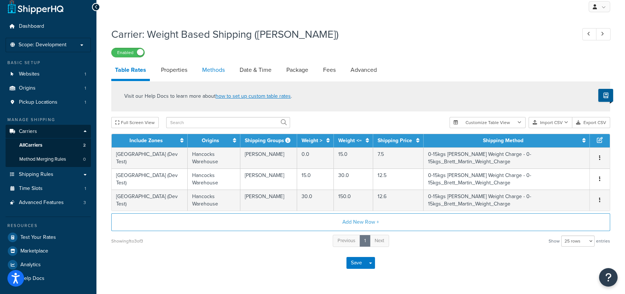
select select "25"
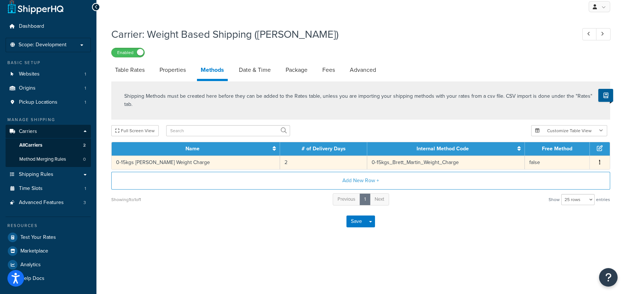
click at [600, 160] on icon "button" at bounding box center [599, 162] width 1 height 5
click at [547, 148] on div "Edit" at bounding box center [562, 146] width 53 height 15
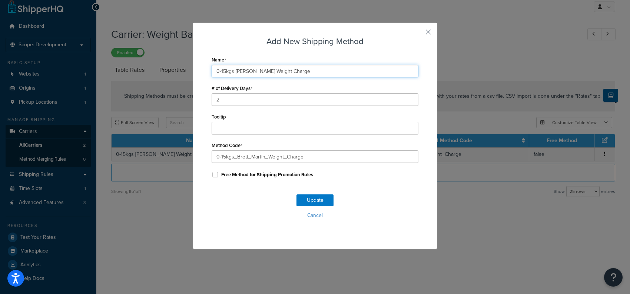
drag, startPoint x: 231, startPoint y: 72, endPoint x: 188, endPoint y: 79, distance: 43.9
click at [188, 79] on div "Add New Shipping Method Name 0-15kgs [PERSON_NAME] Weight Charge # of Delivery …" at bounding box center [315, 147] width 630 height 294
click at [304, 73] on input "[PERSON_NAME] Weight Charge" at bounding box center [315, 71] width 207 height 13
click at [260, 72] on input "[PERSON_NAME] Weight Charge" at bounding box center [315, 71] width 207 height 13
click at [214, 71] on input "[PERSON_NAME] Delivery Charge" at bounding box center [315, 71] width 207 height 13
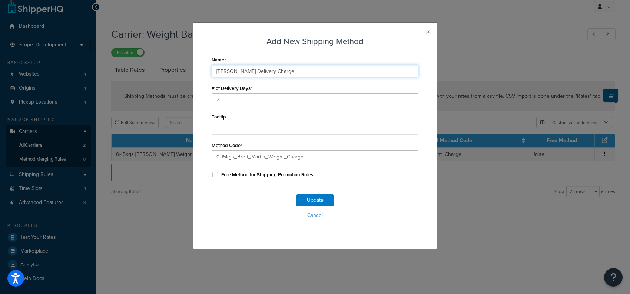
type input "[PERSON_NAME] Delivery Charge"
drag, startPoint x: 378, startPoint y: 179, endPoint x: 368, endPoint y: 176, distance: 10.3
click at [378, 179] on div "Free Method for Shipping Promotion Rules" at bounding box center [315, 174] width 207 height 11
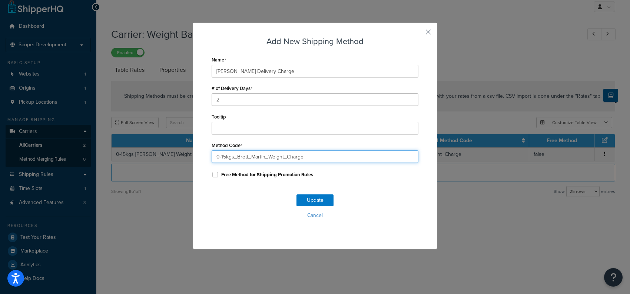
drag, startPoint x: 326, startPoint y: 155, endPoint x: 182, endPoint y: 160, distance: 144.3
click at [182, 160] on div "Add New Shipping Method Name [PERSON_NAME] Charge # of Delivery Days 2 Tooltip …" at bounding box center [315, 147] width 630 height 294
click at [224, 157] on input "brettmartin_delivery_charge" at bounding box center [315, 156] width 207 height 13
type input "brett_martin_delivery_charge"
click at [336, 180] on form "Name [PERSON_NAME] Delivery Charge # of Delivery Days 2 Tooltip Method Code bre…" at bounding box center [315, 144] width 207 height 180
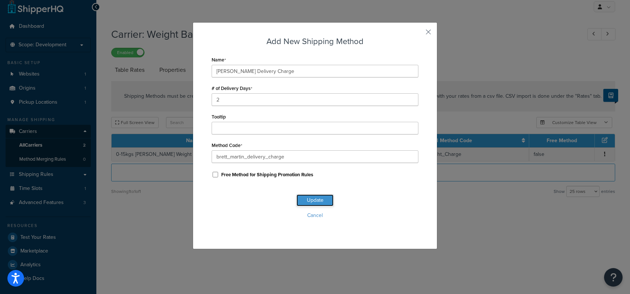
click at [321, 197] on button "Update" at bounding box center [315, 201] width 37 height 12
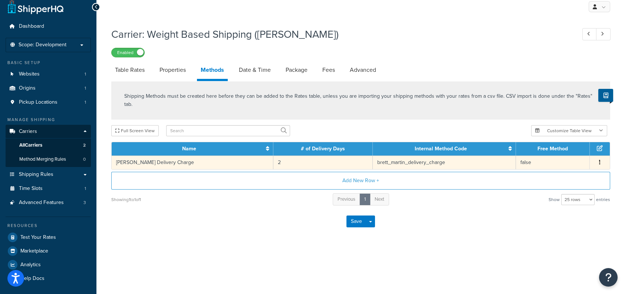
click at [599, 160] on icon "button" at bounding box center [599, 162] width 1 height 5
click at [562, 155] on div "Delete" at bounding box center [562, 162] width 53 height 15
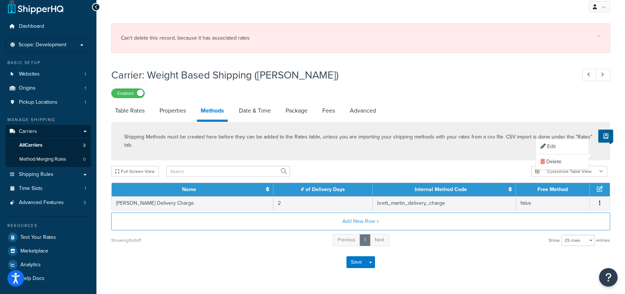
click at [461, 92] on div "Enabled" at bounding box center [360, 93] width 499 height 10
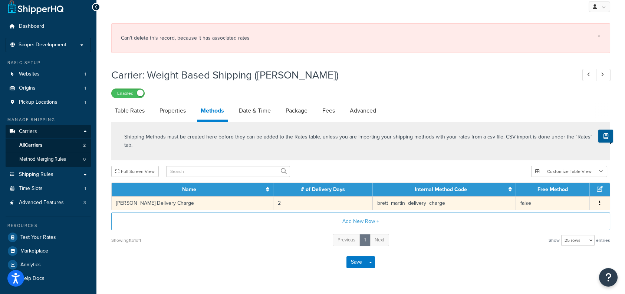
click at [601, 199] on button "button" at bounding box center [599, 203] width 6 height 8
click at [548, 188] on div "Edit" at bounding box center [562, 187] width 53 height 15
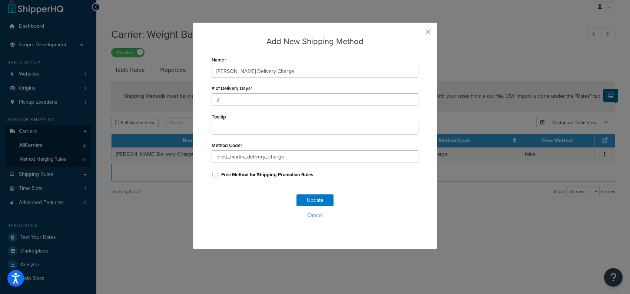
click at [418, 34] on button "button" at bounding box center [418, 35] width 2 height 2
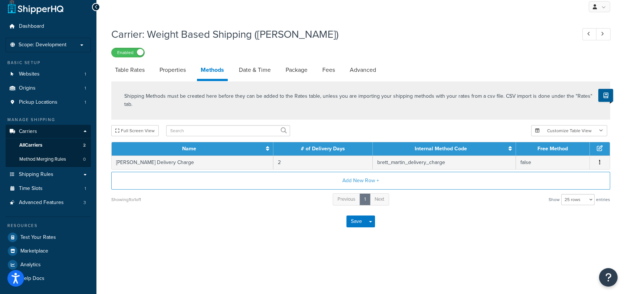
click at [181, 223] on div "Save Save Dropdown Save and Edit" at bounding box center [360, 221] width 499 height 30
click at [131, 69] on link "Table Rates" at bounding box center [129, 70] width 37 height 18
select select "25"
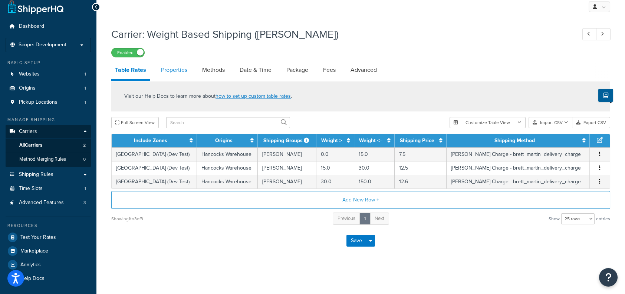
click at [168, 67] on link "Properties" at bounding box center [174, 70] width 34 height 18
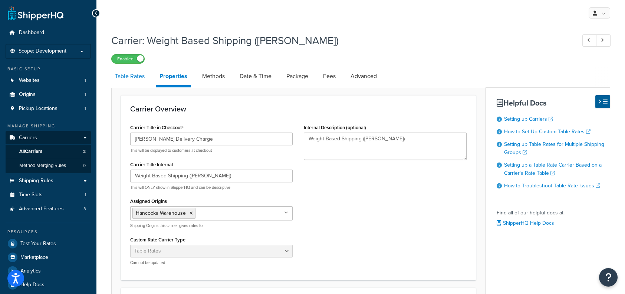
click at [120, 76] on link "Table Rates" at bounding box center [129, 76] width 37 height 18
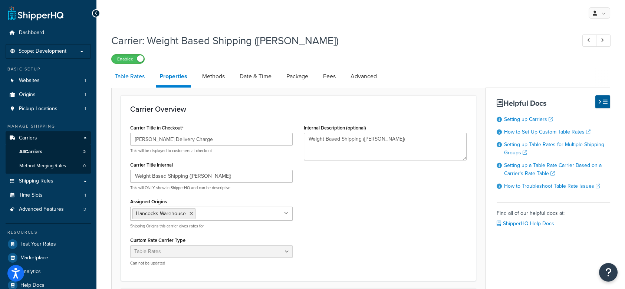
select select "25"
